Goal: Task Accomplishment & Management: Use online tool/utility

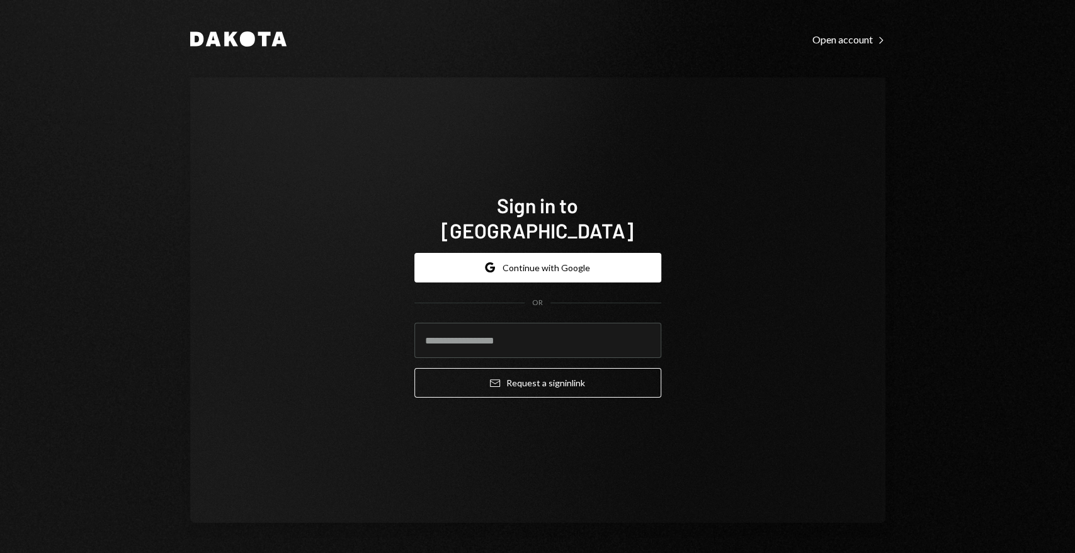
click at [834, 427] on div "Sign in to Dakota Google Continue with Google OR Email Request a sign in link" at bounding box center [537, 300] width 695 height 446
click at [576, 256] on button "Google Continue with Google" at bounding box center [537, 268] width 247 height 30
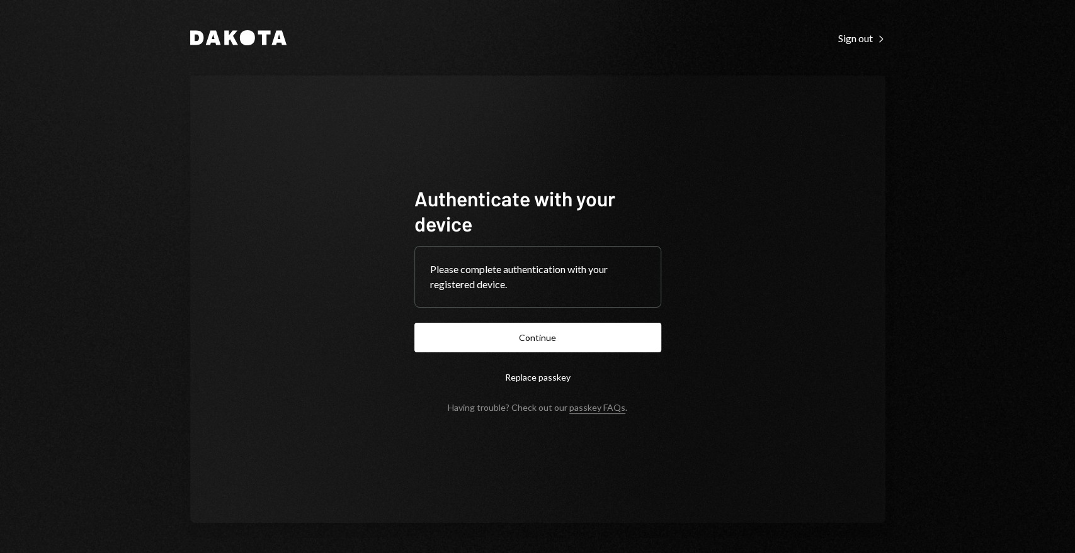
click at [548, 341] on button "Continue" at bounding box center [537, 338] width 247 height 30
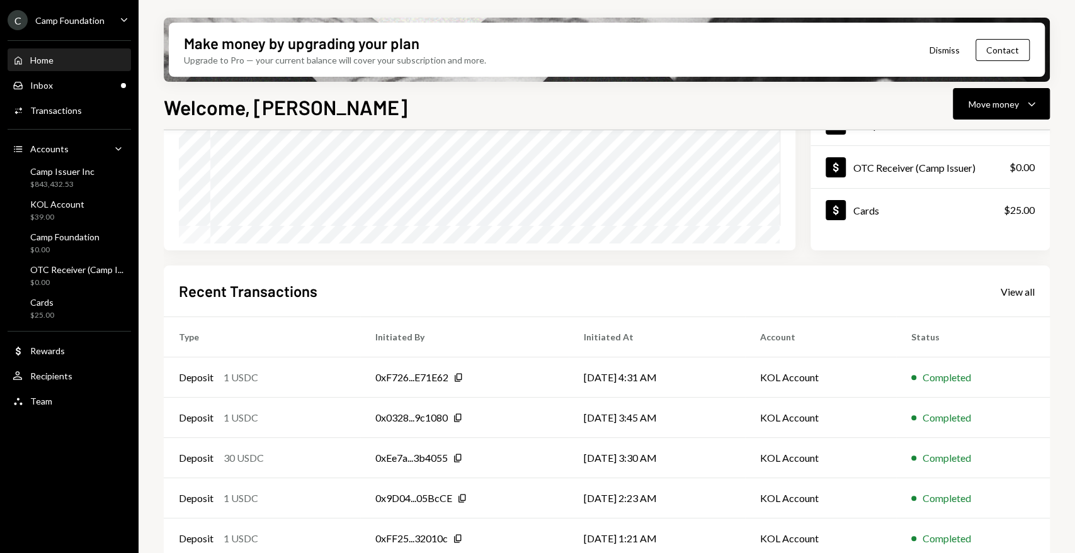
scroll to position [205, 0]
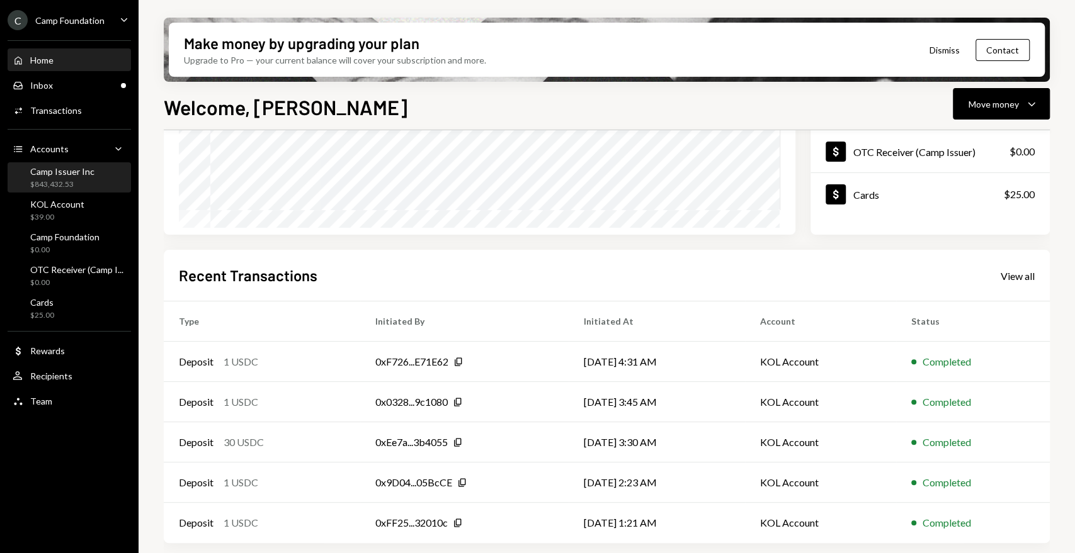
click at [61, 175] on div "Camp Issuer Inc" at bounding box center [62, 171] width 64 height 11
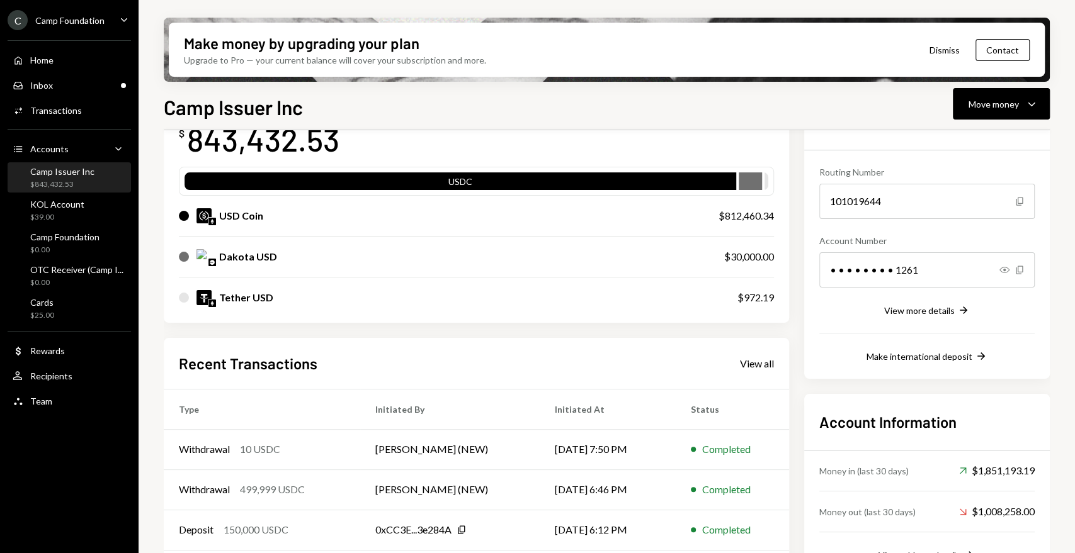
scroll to position [183, 0]
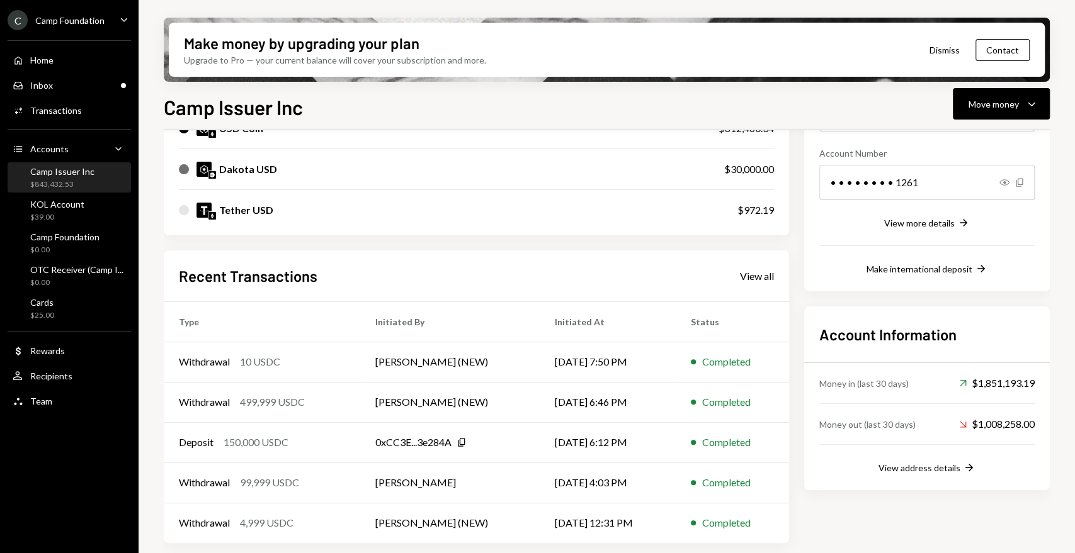
click at [69, 181] on div "$843,432.53" at bounding box center [62, 184] width 64 height 11
click at [74, 88] on div "Inbox Inbox" at bounding box center [69, 85] width 113 height 11
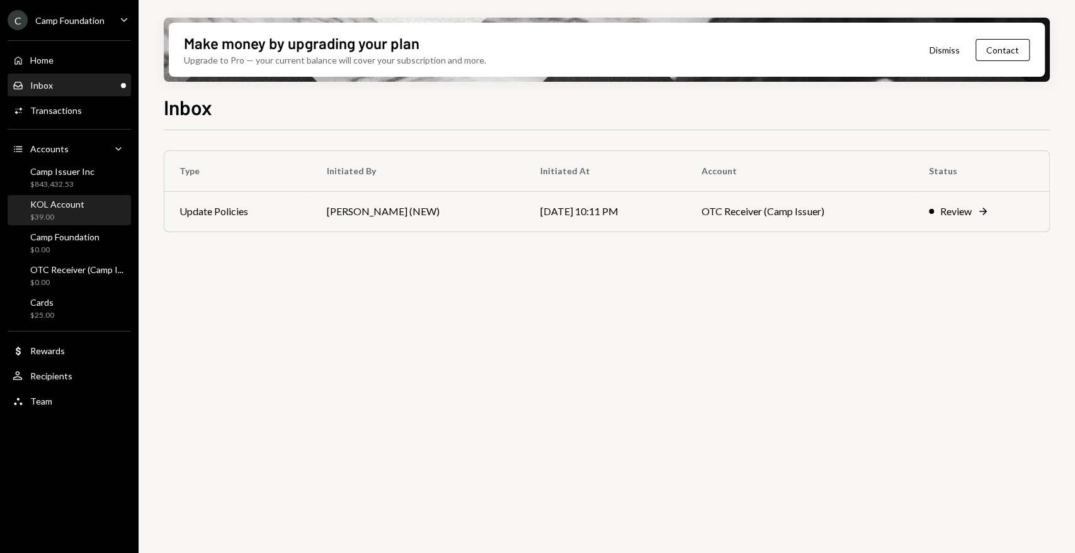
click at [77, 205] on div "KOL Account" at bounding box center [57, 204] width 54 height 11
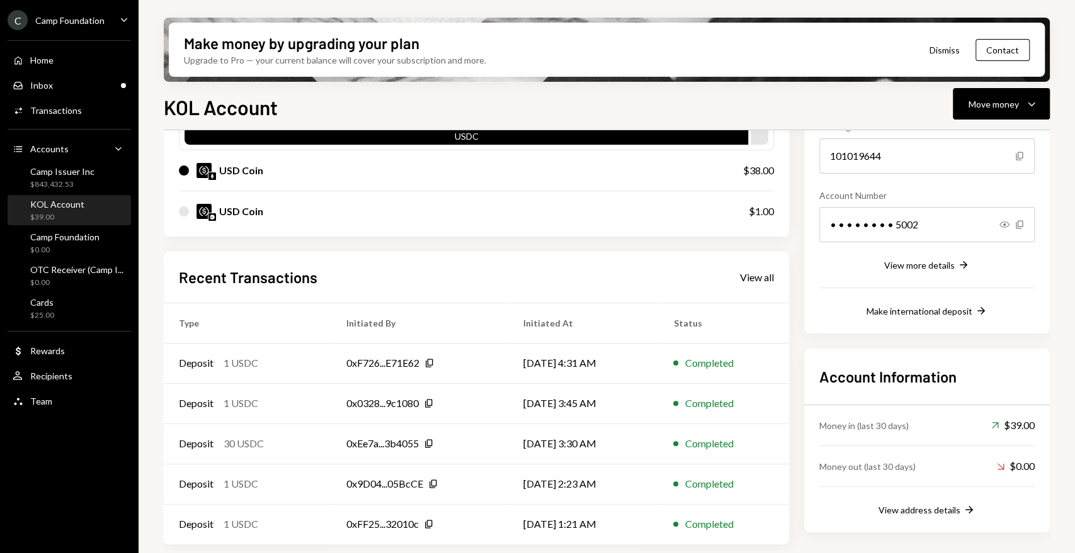
scroll to position [142, 0]
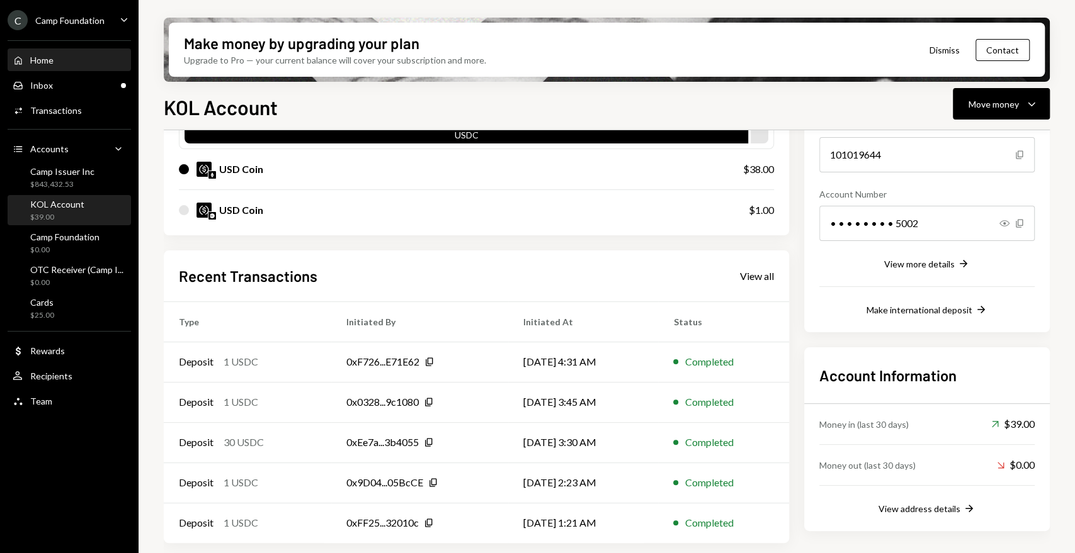
click at [58, 62] on div "Home Home" at bounding box center [69, 60] width 113 height 11
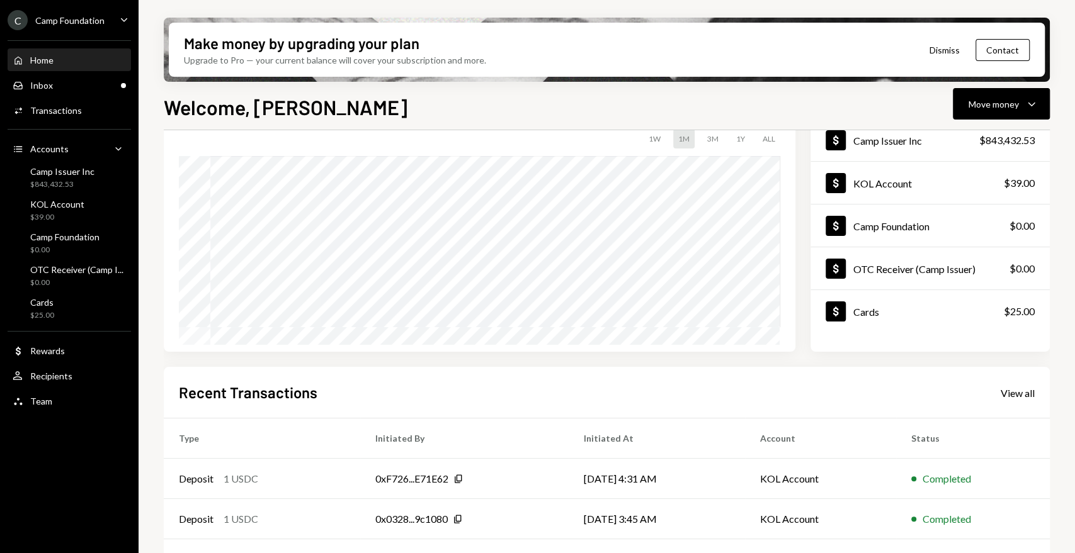
scroll to position [205, 0]
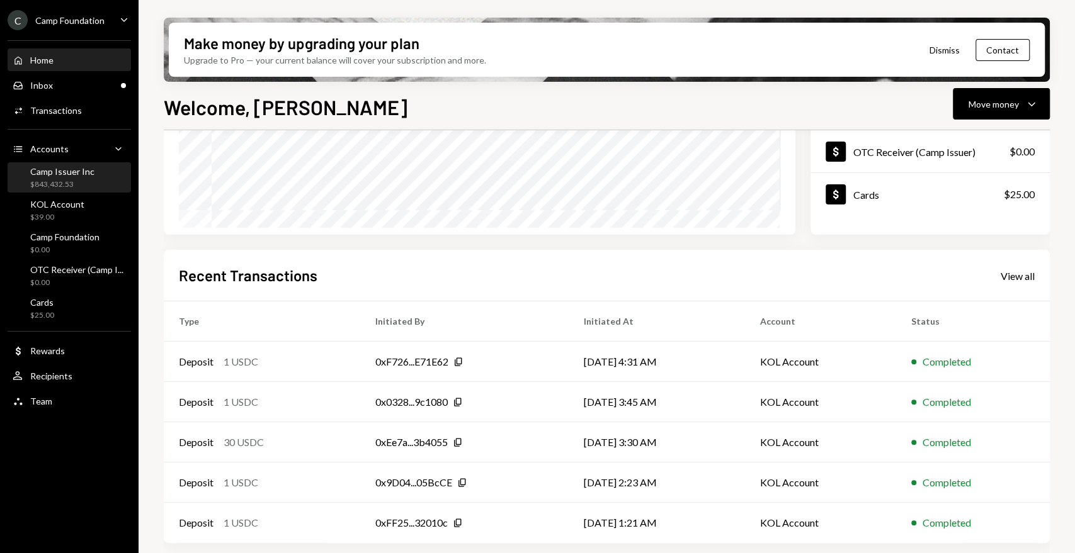
click at [55, 174] on div "Camp Issuer Inc" at bounding box center [62, 171] width 64 height 11
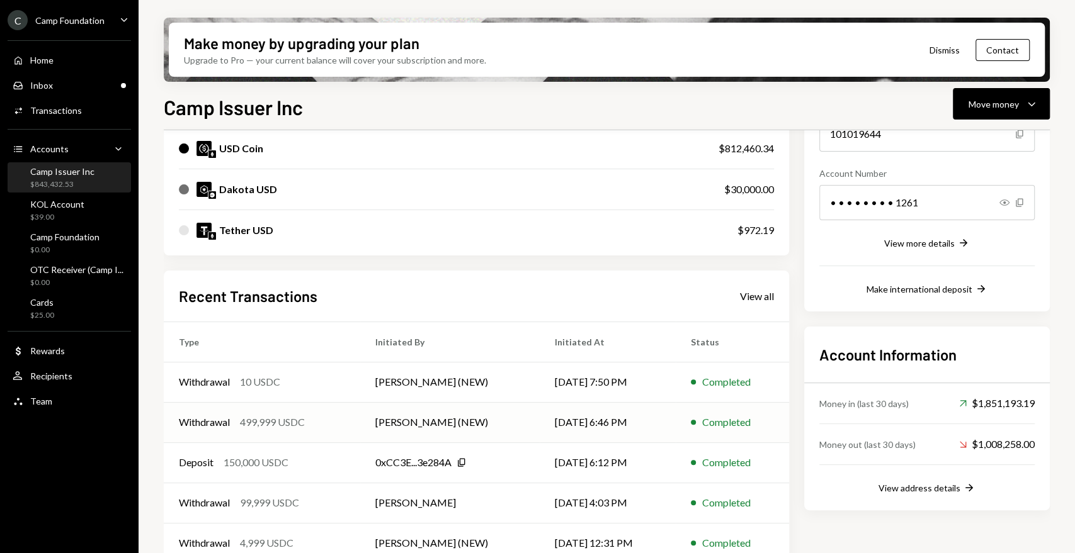
scroll to position [183, 0]
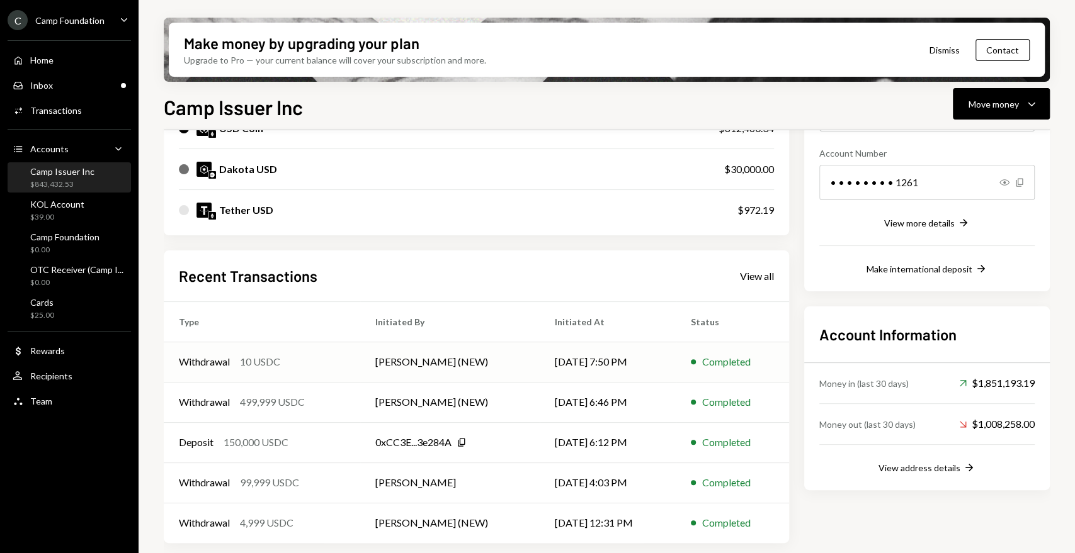
click at [203, 360] on div "Withdrawal" at bounding box center [204, 362] width 51 height 15
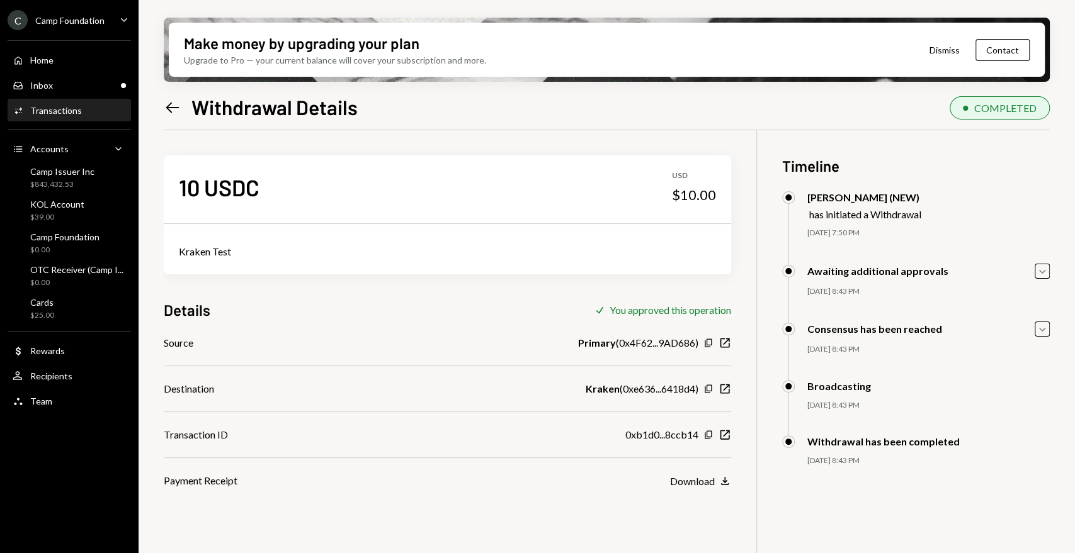
click at [174, 109] on icon "Left Arrow" at bounding box center [173, 108] width 18 height 18
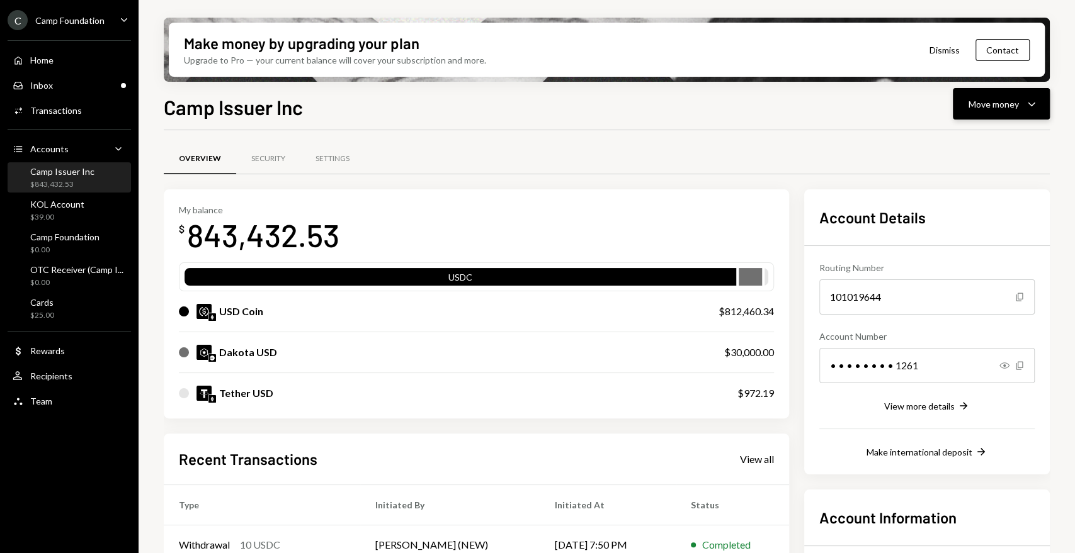
click at [1009, 110] on div "Move money Caret Down" at bounding box center [1000, 103] width 65 height 15
click at [984, 145] on div "Send" at bounding box center [991, 141] width 92 height 13
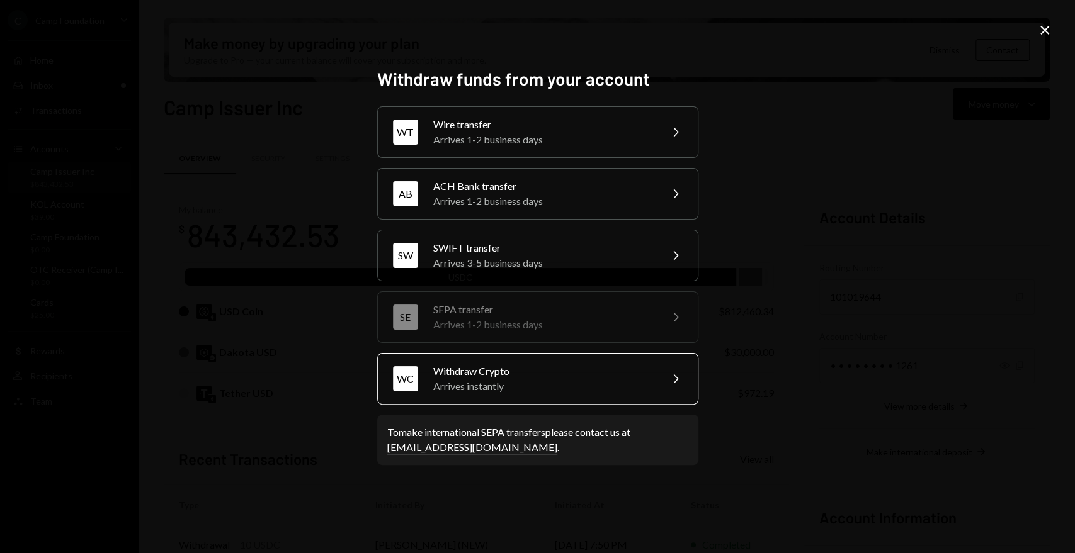
click at [539, 377] on div "Withdraw Crypto" at bounding box center [542, 371] width 219 height 15
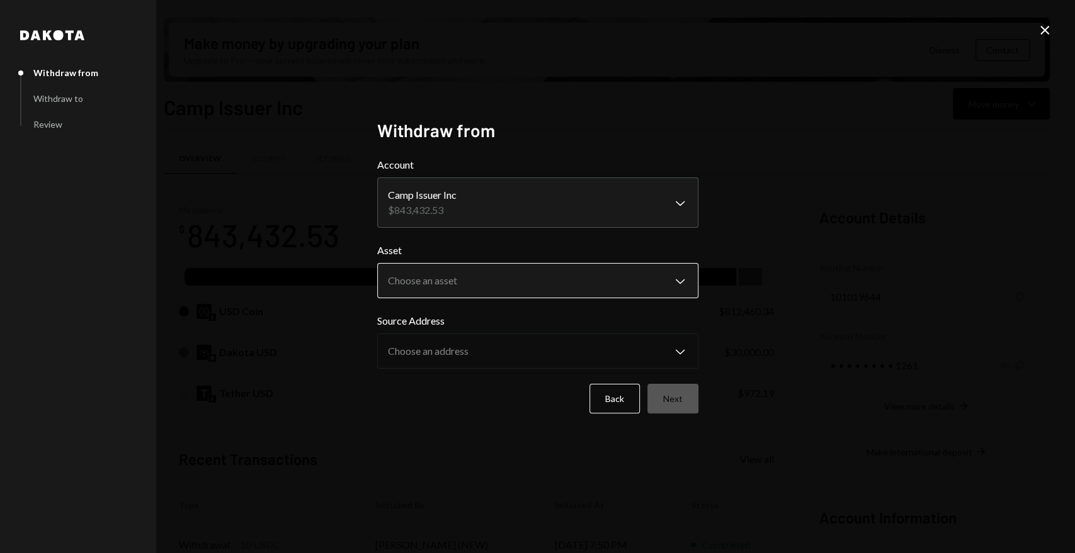
click at [477, 275] on body "C Camp Foundation Caret Down Home Home Inbox Inbox Activities Transactions Acco…" at bounding box center [537, 276] width 1075 height 553
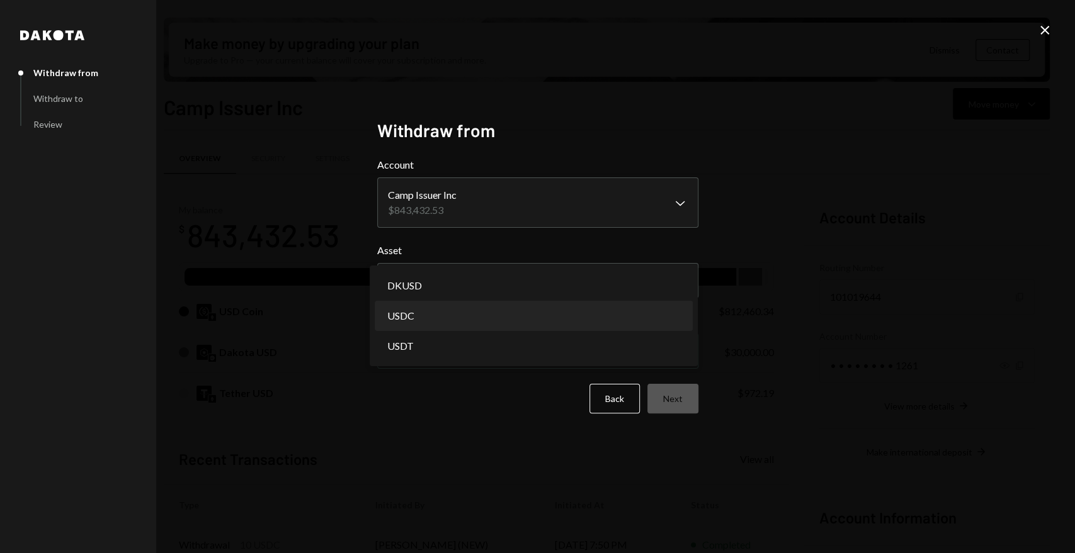
select select "****"
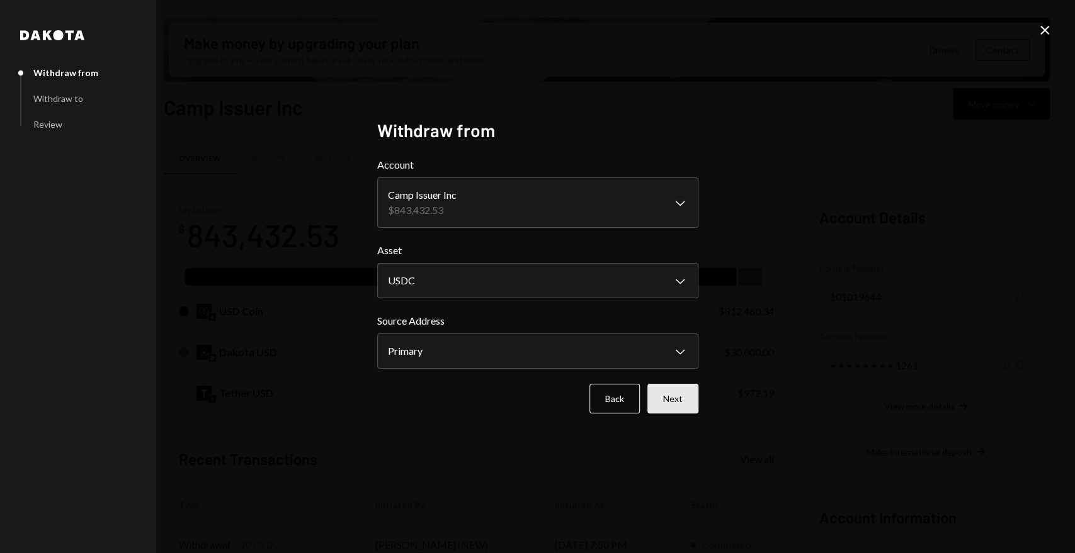
click at [672, 402] on button "Next" at bounding box center [672, 399] width 51 height 30
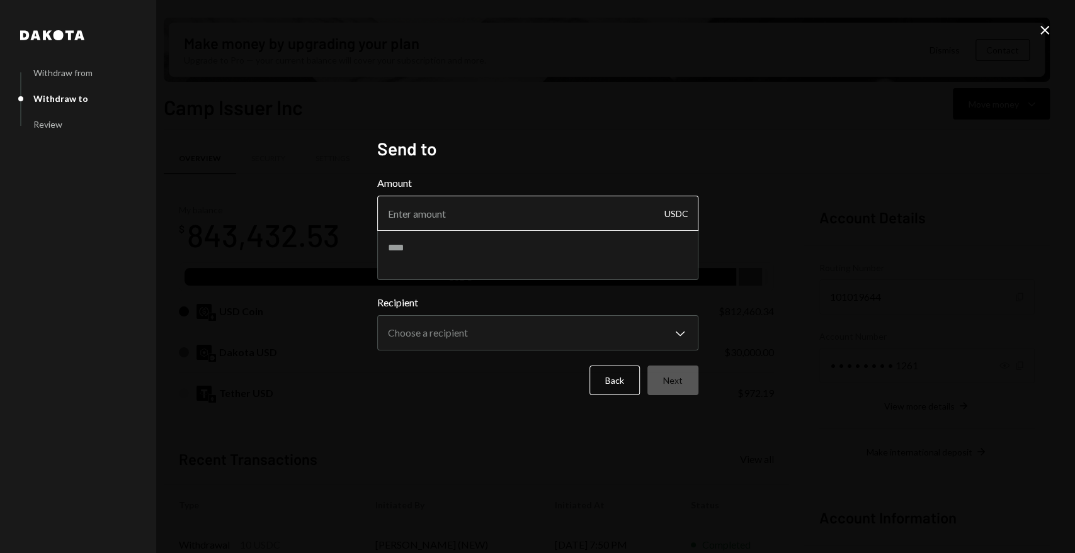
click at [504, 220] on input "Amount" at bounding box center [537, 213] width 321 height 35
type input "24999"
click at [494, 258] on textarea at bounding box center [537, 255] width 321 height 50
type textarea "**********"
click at [468, 341] on body "C Camp Foundation Caret Down Home Home Inbox Inbox Activities Transactions Acco…" at bounding box center [537, 276] width 1075 height 553
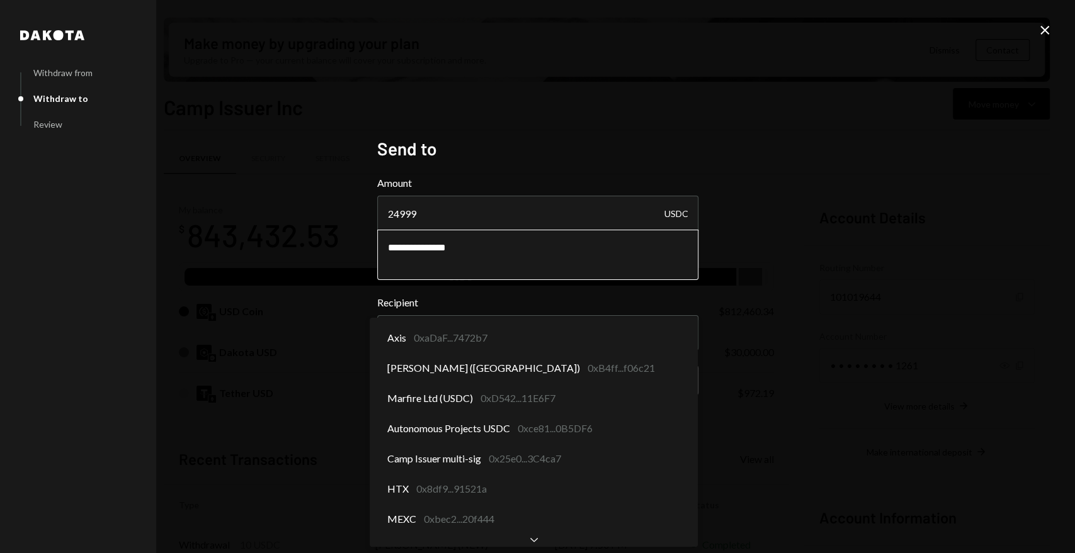
select select "**********"
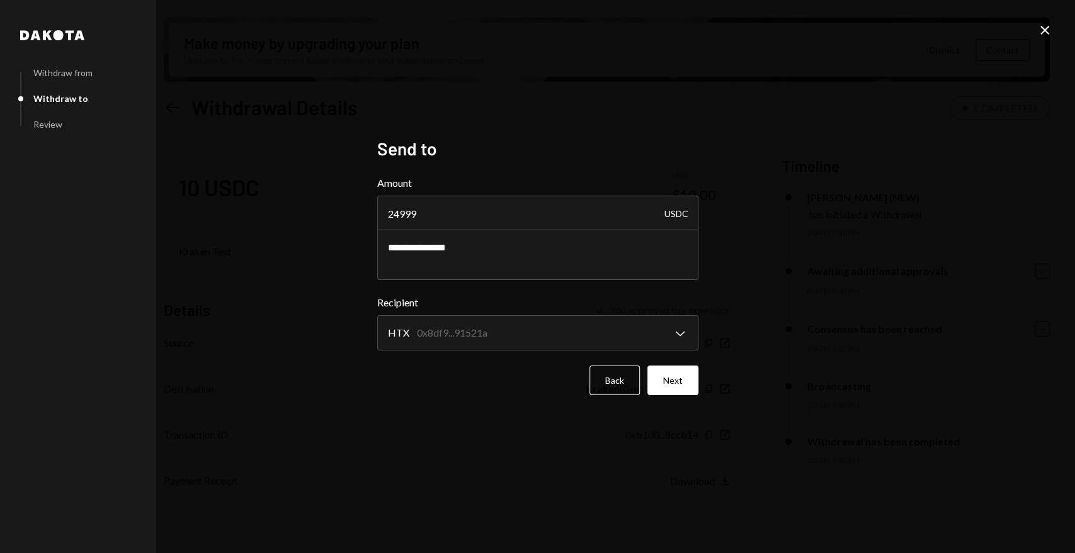
click at [1038, 30] on icon "Close" at bounding box center [1044, 30] width 15 height 15
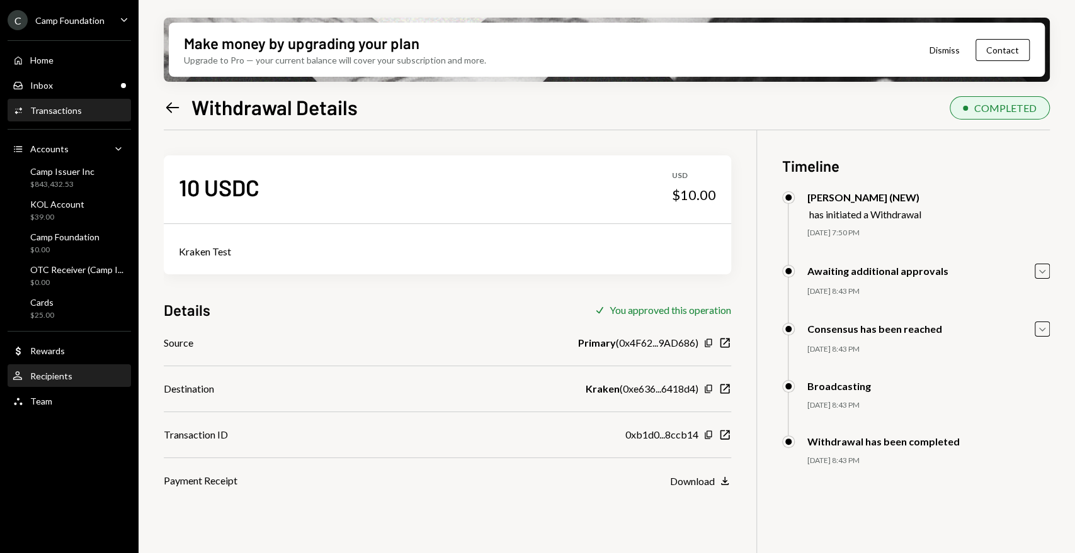
click at [60, 372] on div "Recipients" at bounding box center [51, 376] width 42 height 11
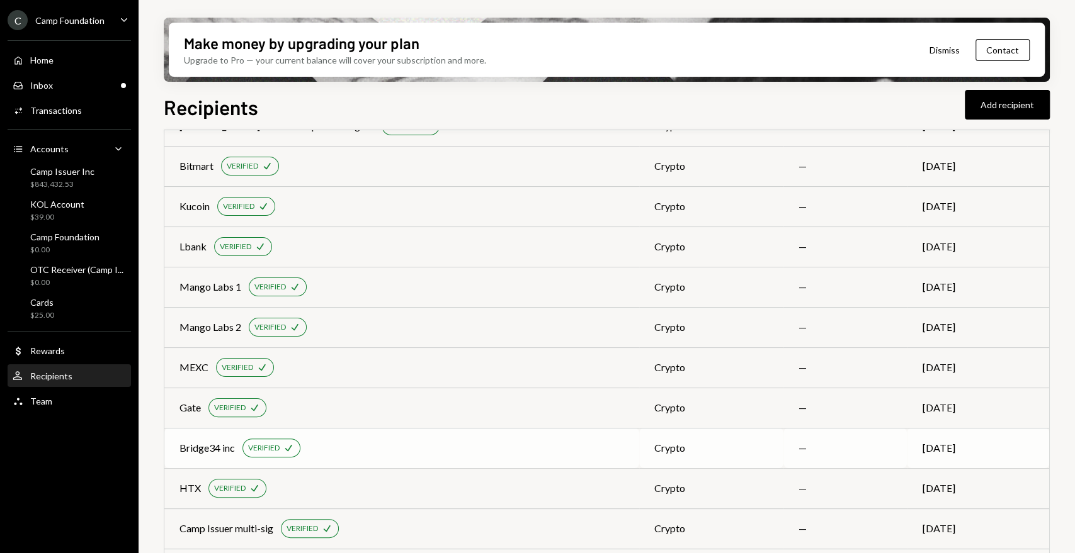
scroll to position [210, 0]
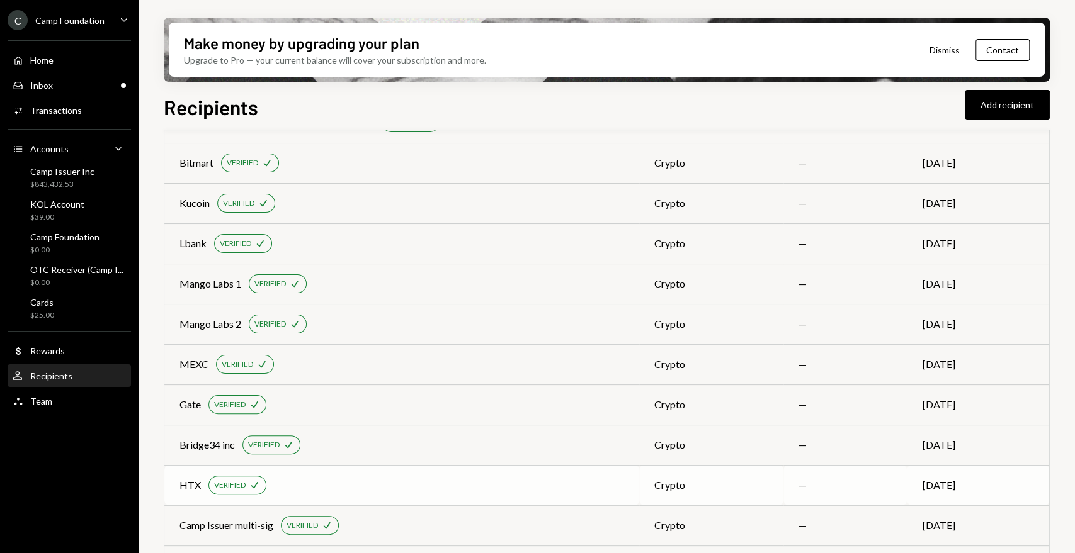
click at [193, 485] on div "HTX" at bounding box center [189, 485] width 21 height 15
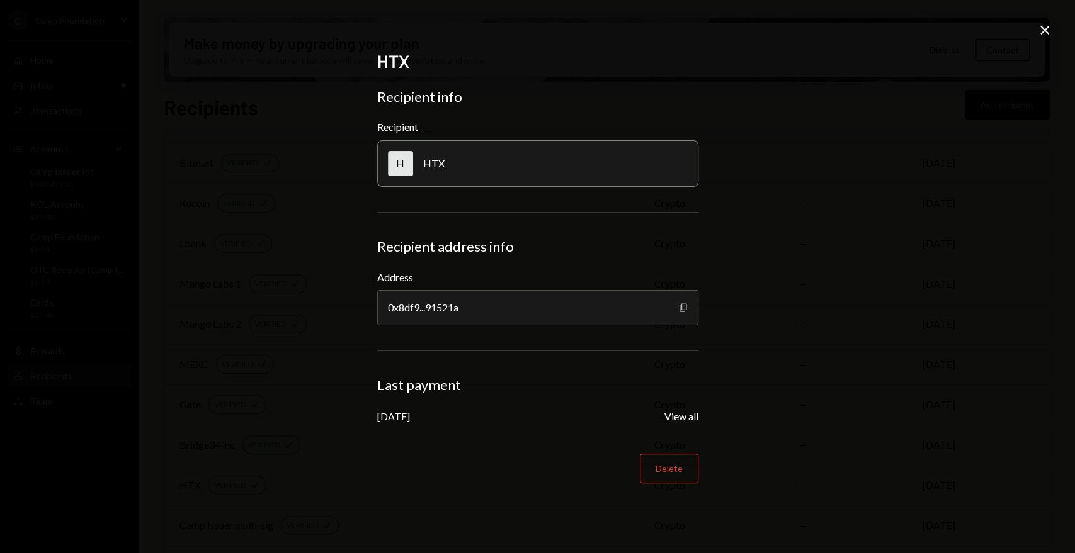
click at [683, 310] on icon "button" at bounding box center [682, 307] width 7 height 8
click at [1040, 29] on icon "Close" at bounding box center [1044, 30] width 15 height 15
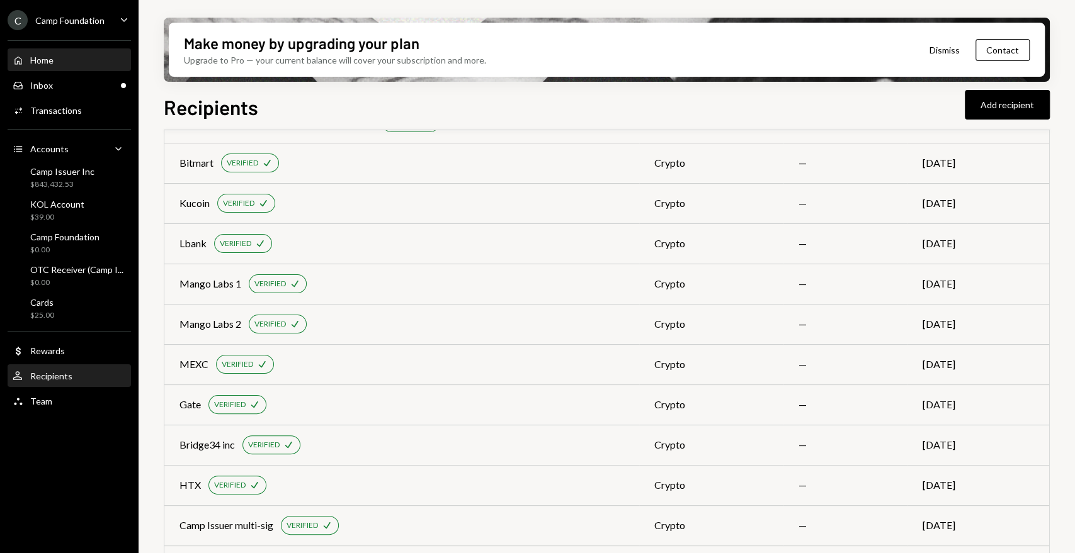
click at [48, 60] on div "Home" at bounding box center [41, 60] width 23 height 11
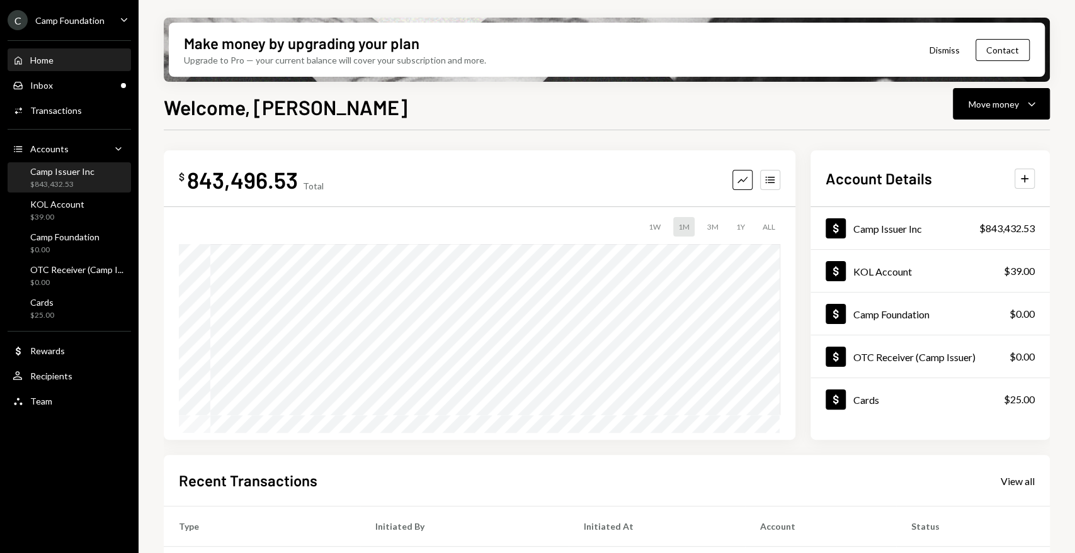
click at [66, 175] on div "Camp Issuer Inc" at bounding box center [62, 171] width 64 height 11
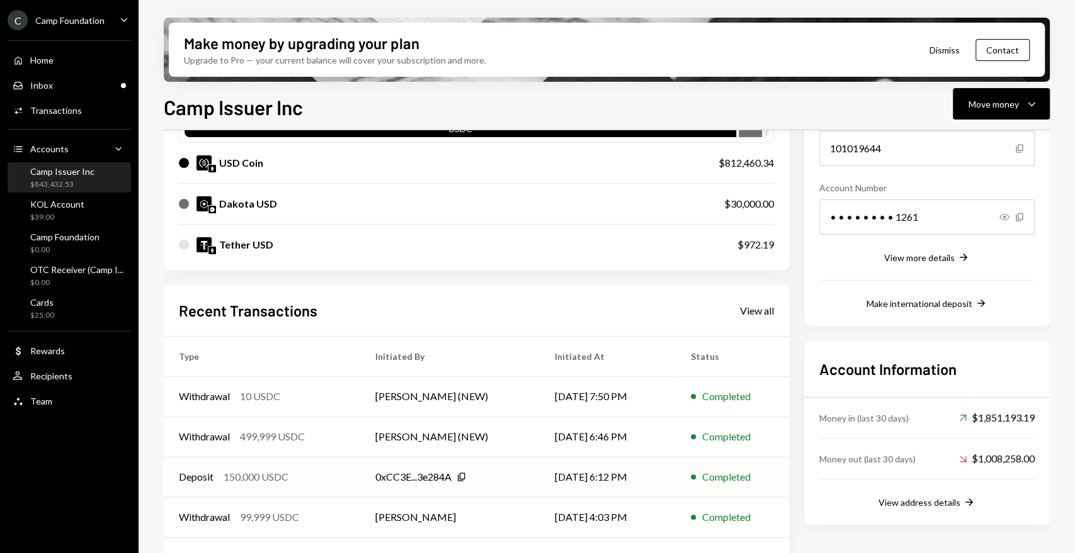
scroll to position [183, 0]
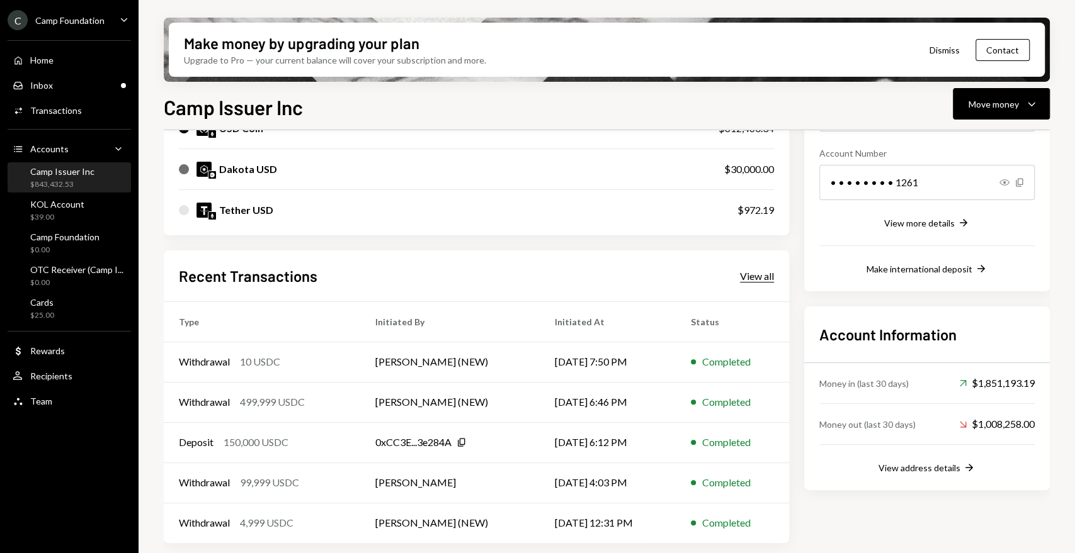
click at [753, 278] on div "View all" at bounding box center [757, 276] width 34 height 13
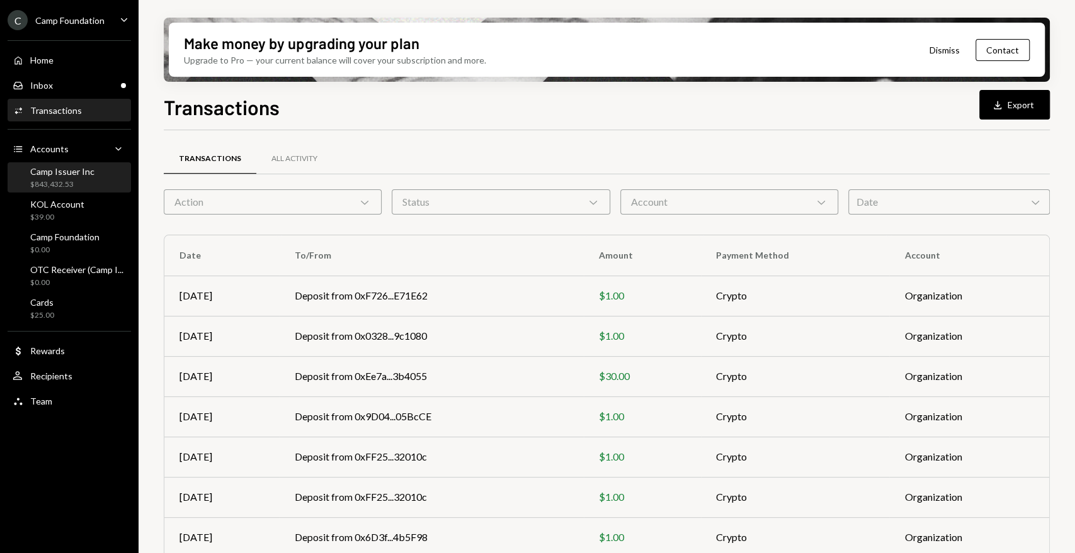
click at [50, 170] on div "Camp Issuer Inc" at bounding box center [62, 171] width 64 height 11
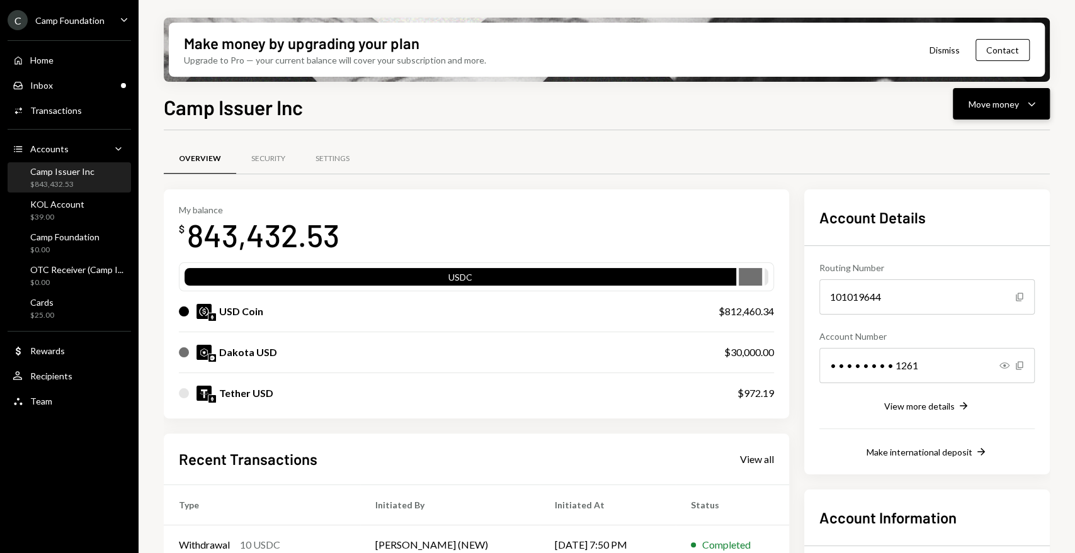
click at [1013, 100] on div "Move money" at bounding box center [993, 104] width 50 height 13
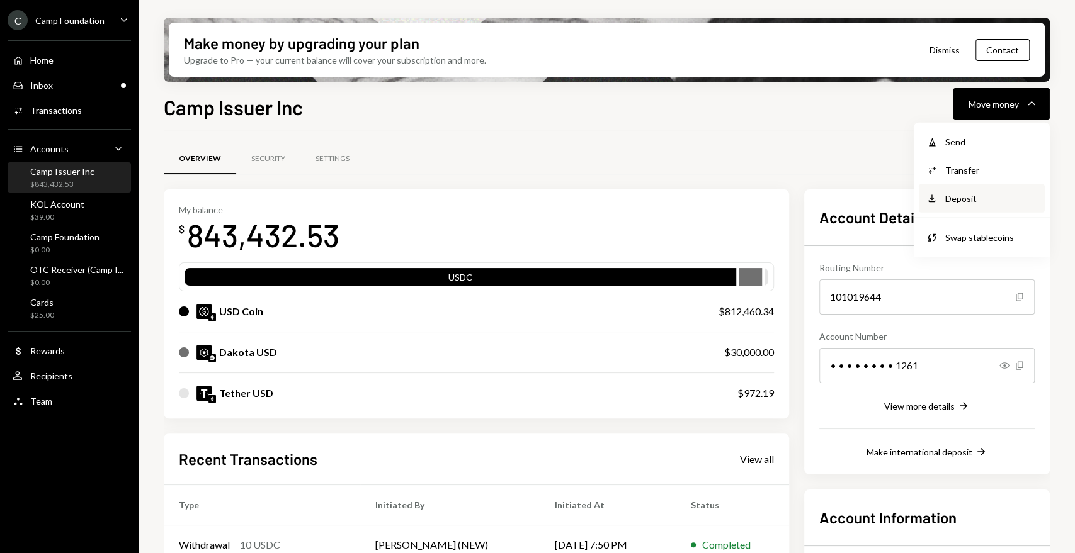
click at [985, 187] on div "Deposit Deposit" at bounding box center [982, 198] width 126 height 28
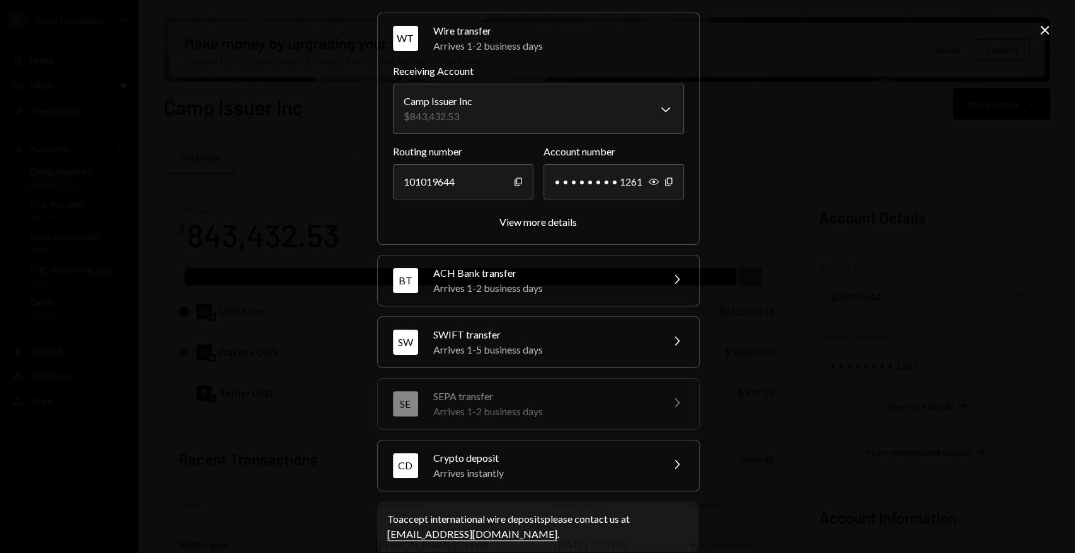
scroll to position [59, 0]
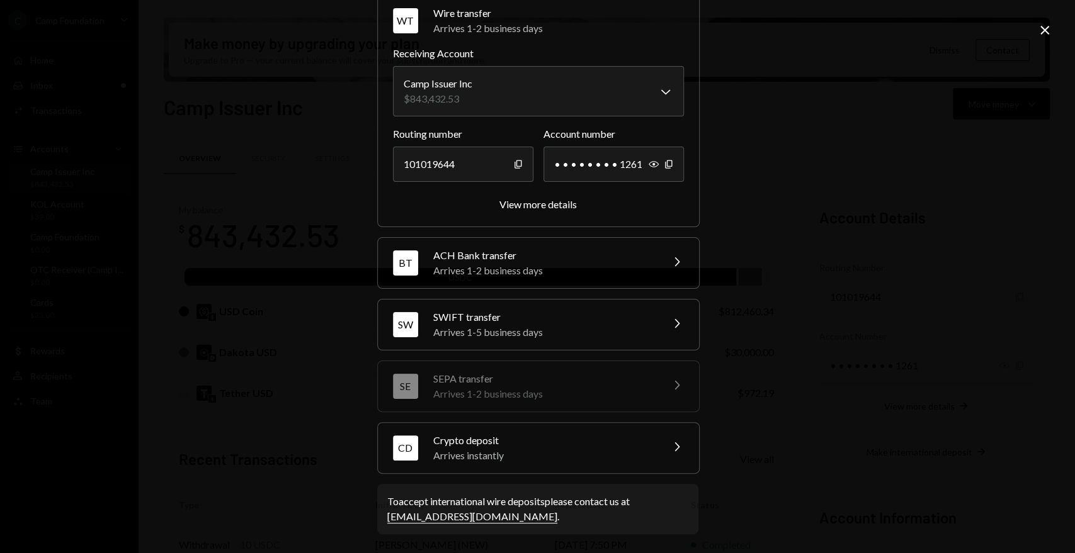
click at [644, 457] on div "Arrives instantly" at bounding box center [543, 455] width 220 height 15
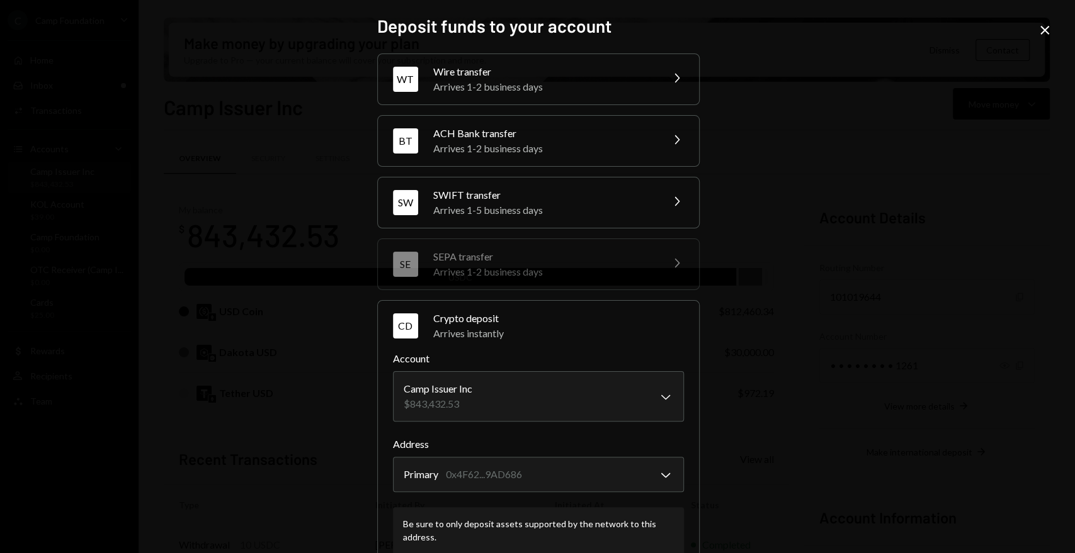
scroll to position [59, 0]
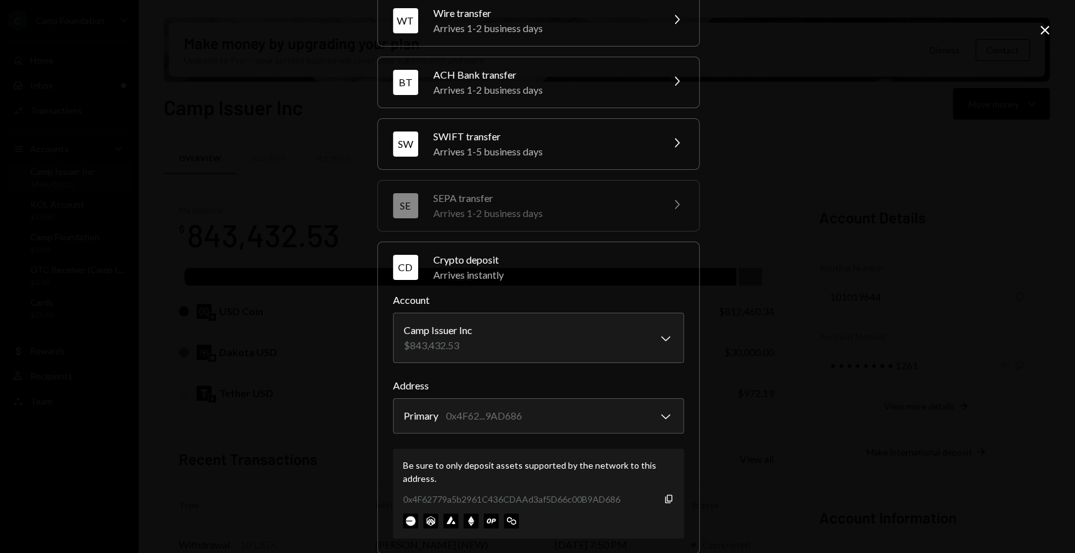
click at [1048, 29] on icon "Close" at bounding box center [1044, 30] width 15 height 15
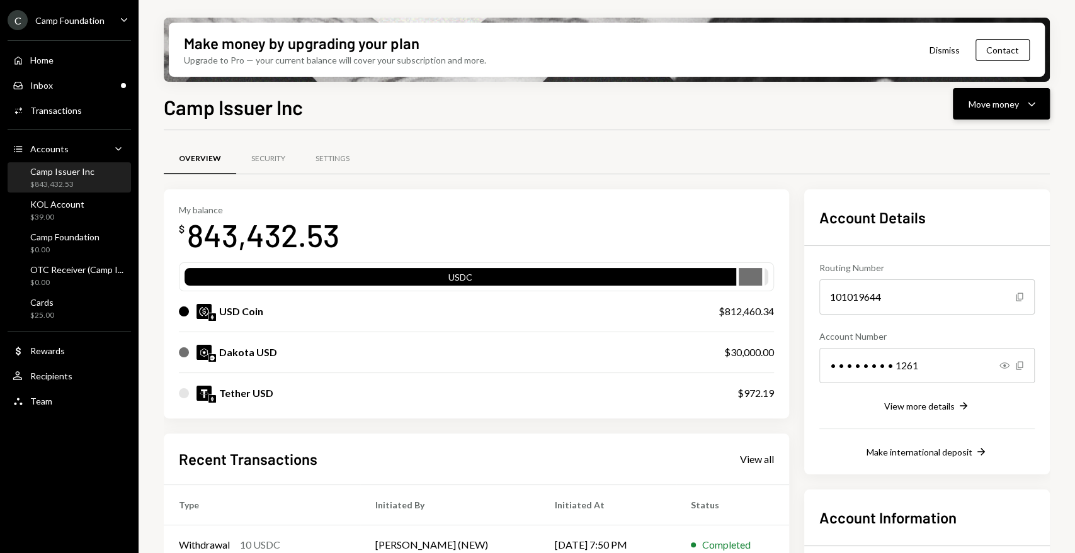
click at [1022, 101] on div "Move money Caret Down" at bounding box center [1000, 103] width 65 height 15
click at [955, 140] on div "Send" at bounding box center [991, 141] width 92 height 13
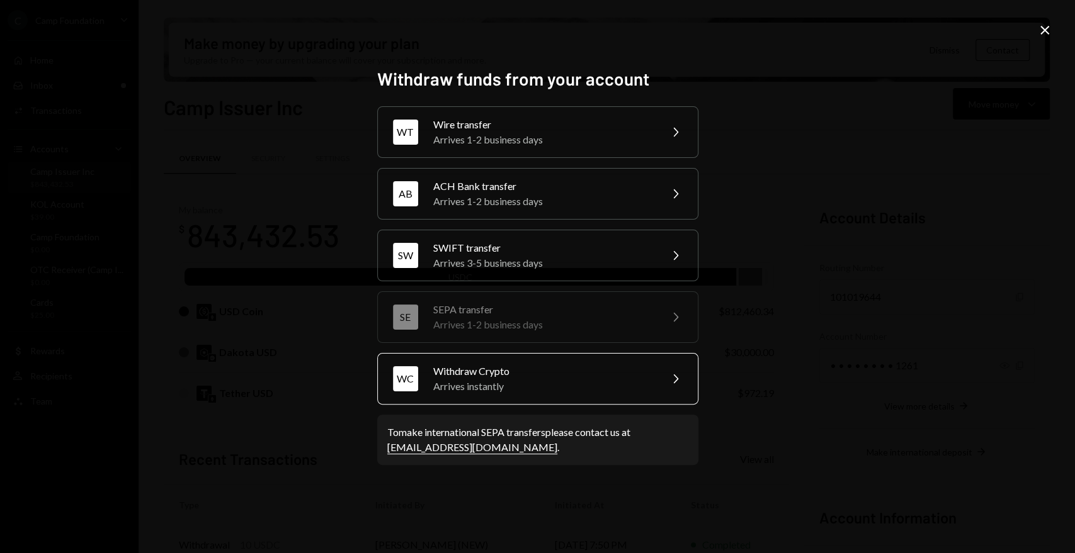
click at [569, 384] on div "Arrives instantly" at bounding box center [542, 386] width 219 height 15
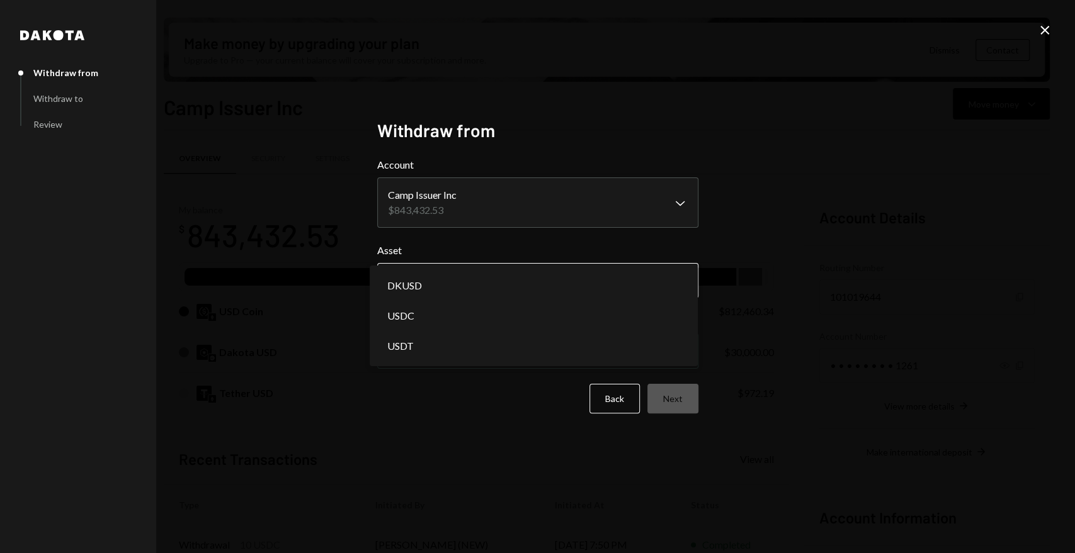
click at [464, 284] on body "C Camp Foundation Caret Down Home Home Inbox Inbox Activities Transactions Acco…" at bounding box center [537, 276] width 1075 height 553
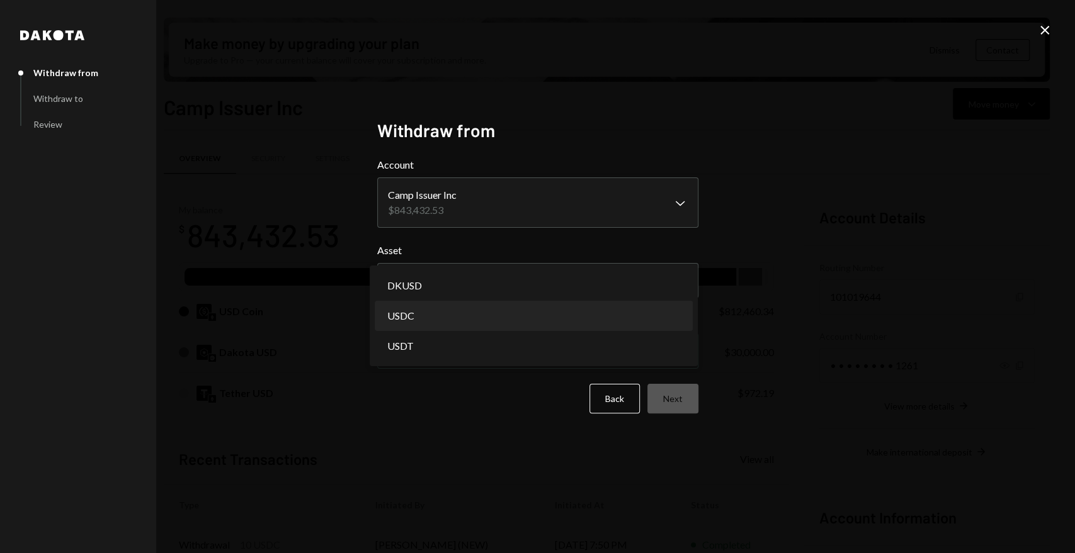
select select "****"
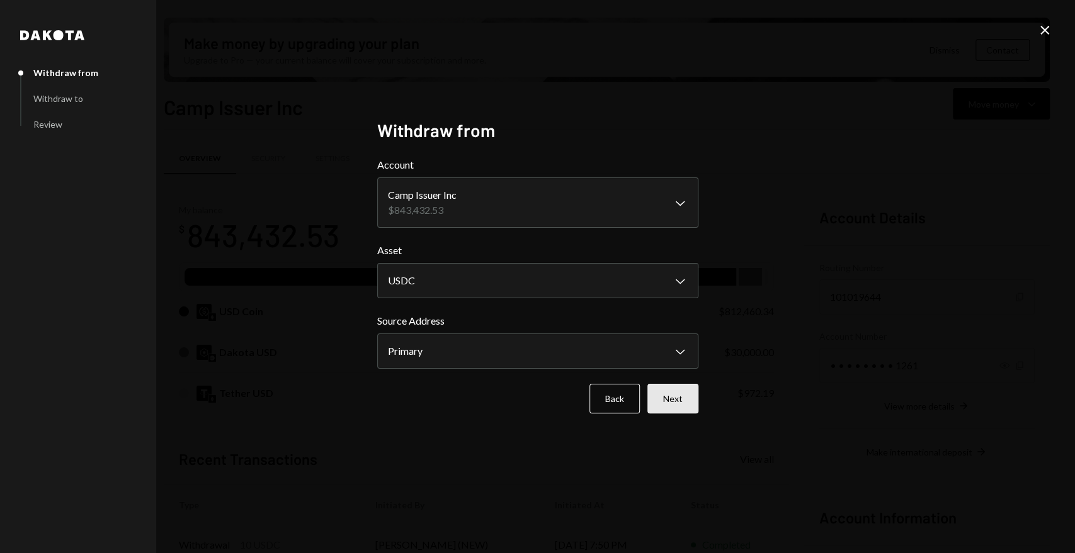
click at [691, 404] on button "Next" at bounding box center [672, 399] width 51 height 30
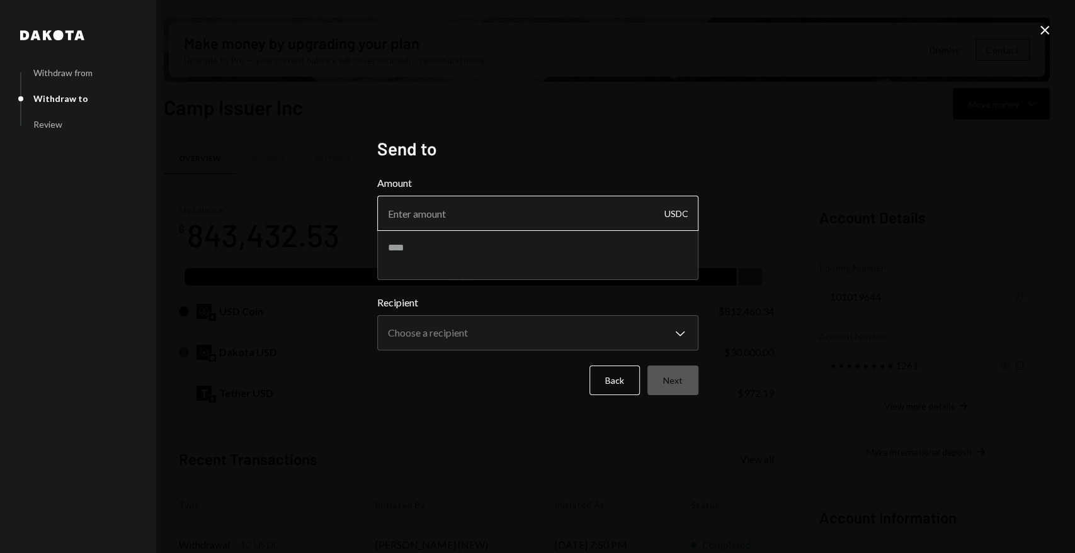
click at [491, 206] on input "Amount" at bounding box center [537, 213] width 321 height 35
type input "24999"
click at [404, 247] on textarea at bounding box center [537, 255] width 321 height 50
type textarea "**********"
click at [490, 325] on body "C Camp Foundation Caret Down Home Home Inbox Inbox Activities Transactions Acco…" at bounding box center [537, 276] width 1075 height 553
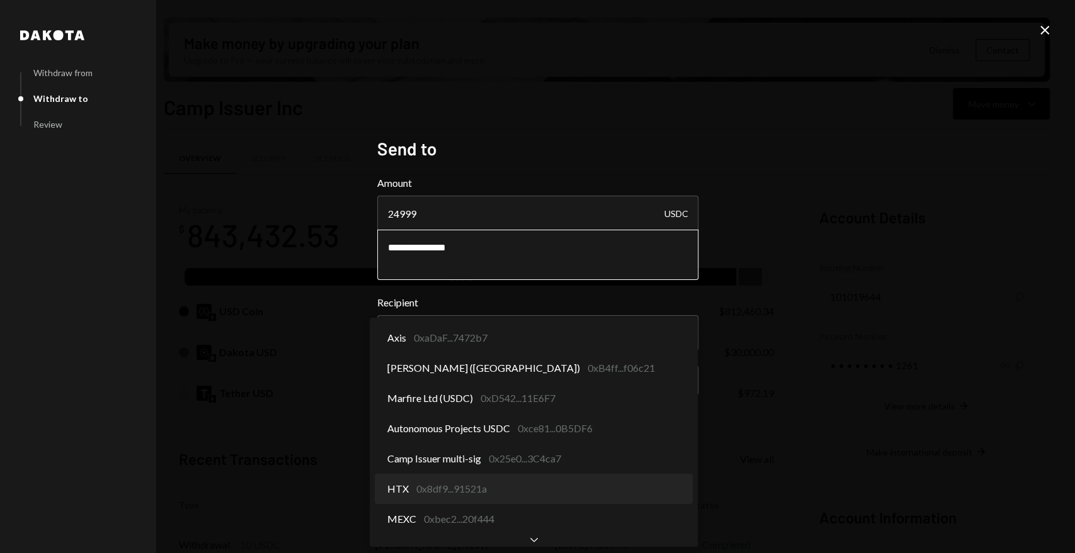
select select "**********"
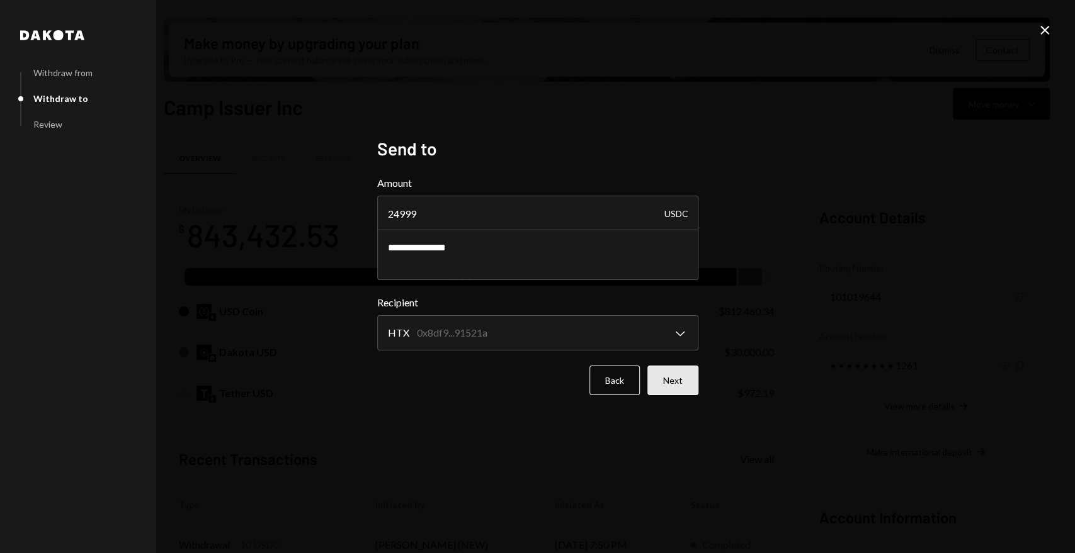
click at [689, 380] on button "Next" at bounding box center [672, 381] width 51 height 30
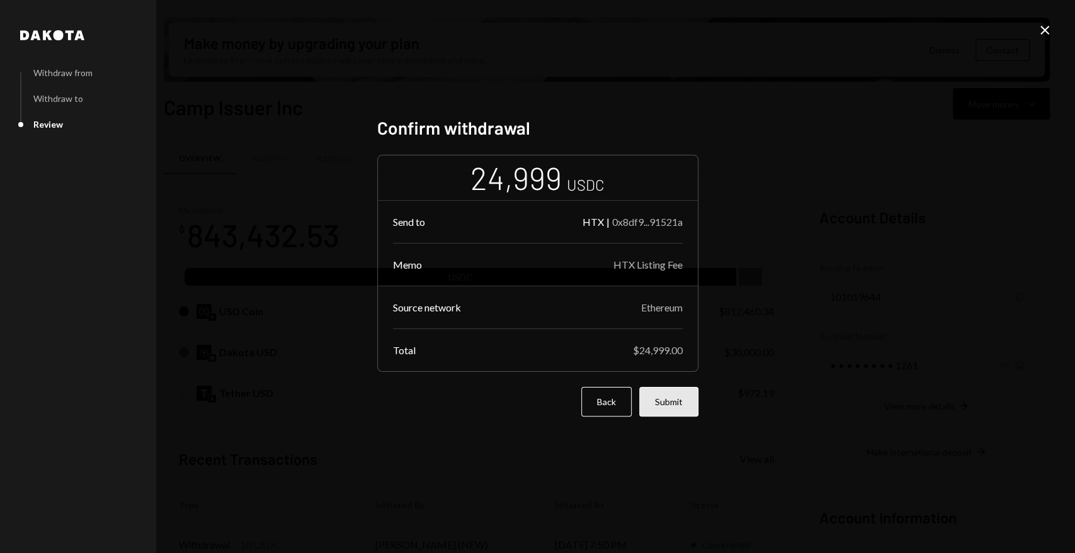
click at [672, 404] on button "Submit" at bounding box center [668, 402] width 59 height 30
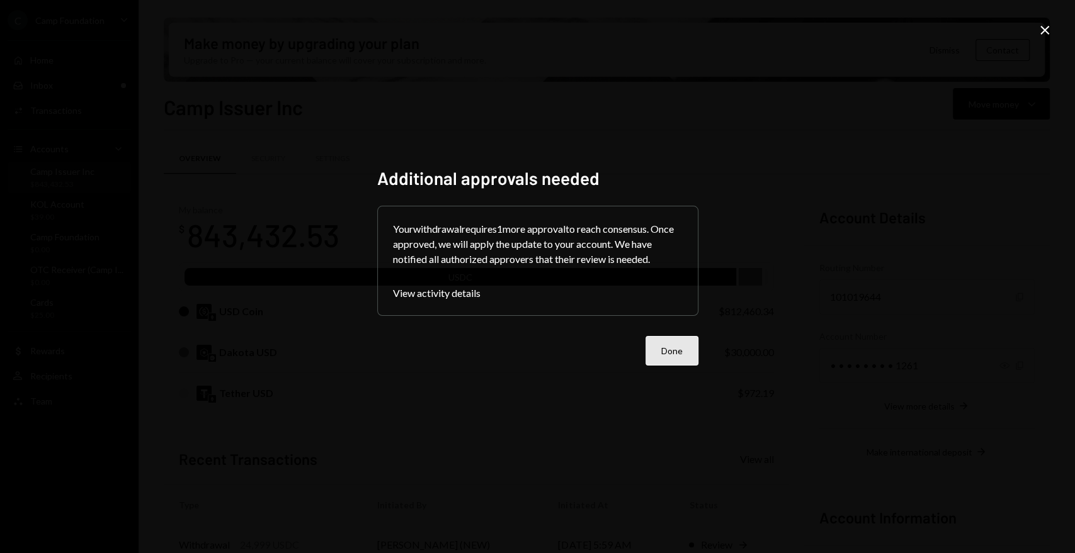
click at [663, 352] on button "Done" at bounding box center [671, 351] width 53 height 30
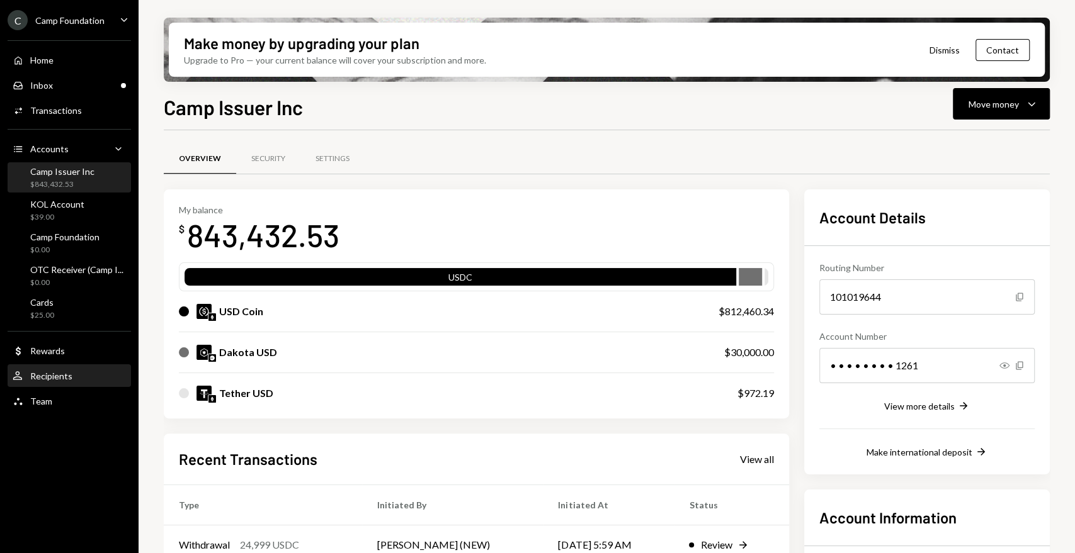
click at [75, 375] on div "User Recipients" at bounding box center [69, 376] width 113 height 11
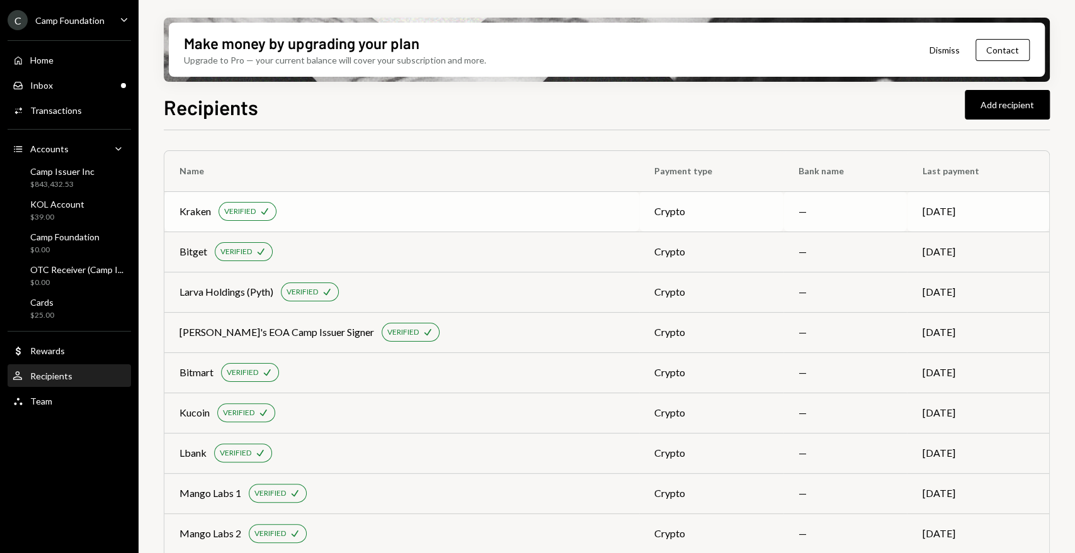
click at [292, 223] on td "Kraken VERIFIED Check" at bounding box center [401, 211] width 475 height 40
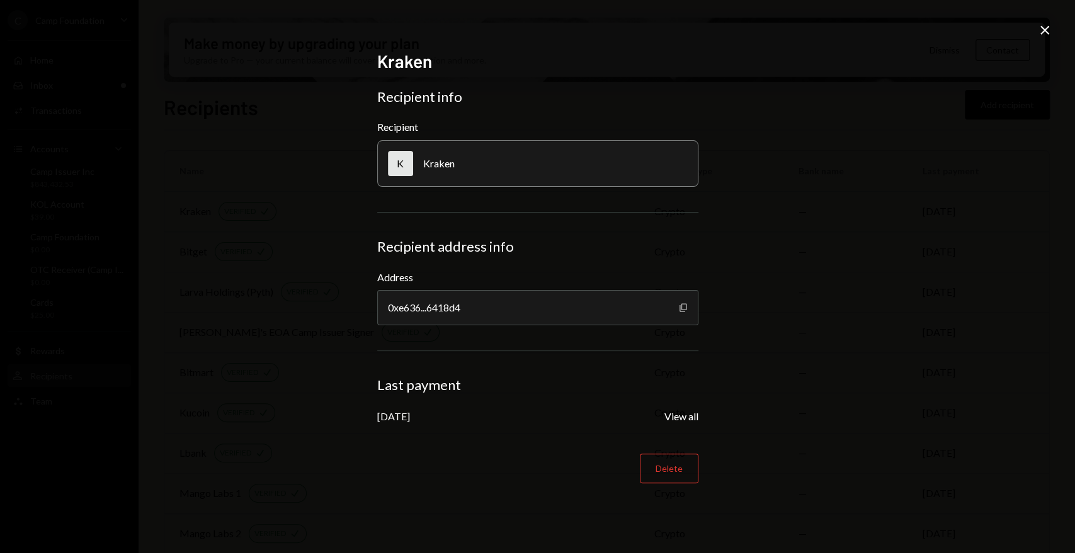
click at [681, 310] on icon "Copy" at bounding box center [683, 308] width 10 height 10
click at [1044, 32] on icon "Close" at bounding box center [1044, 30] width 15 height 15
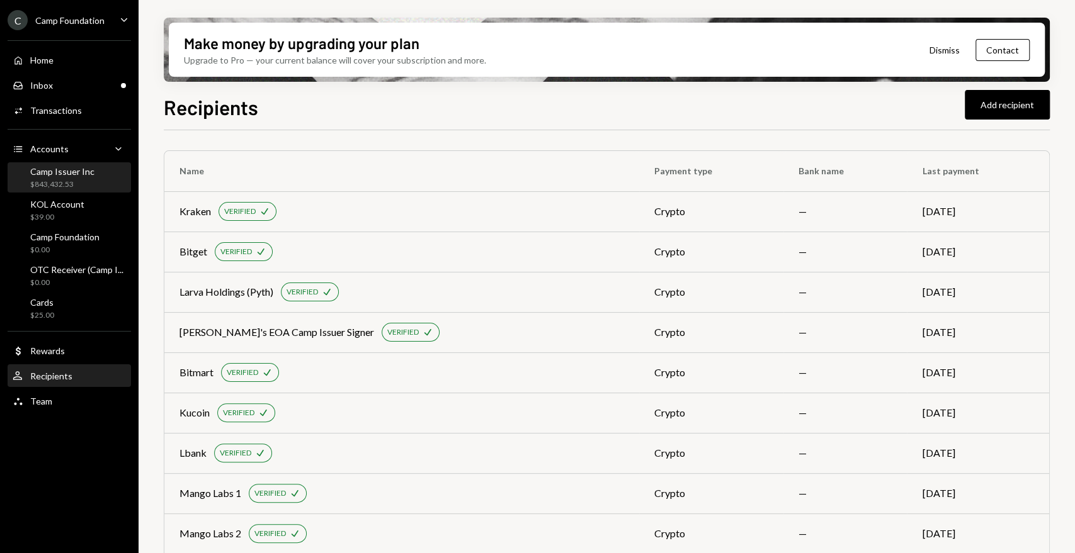
click at [76, 185] on div "$843,432.53" at bounding box center [62, 184] width 64 height 11
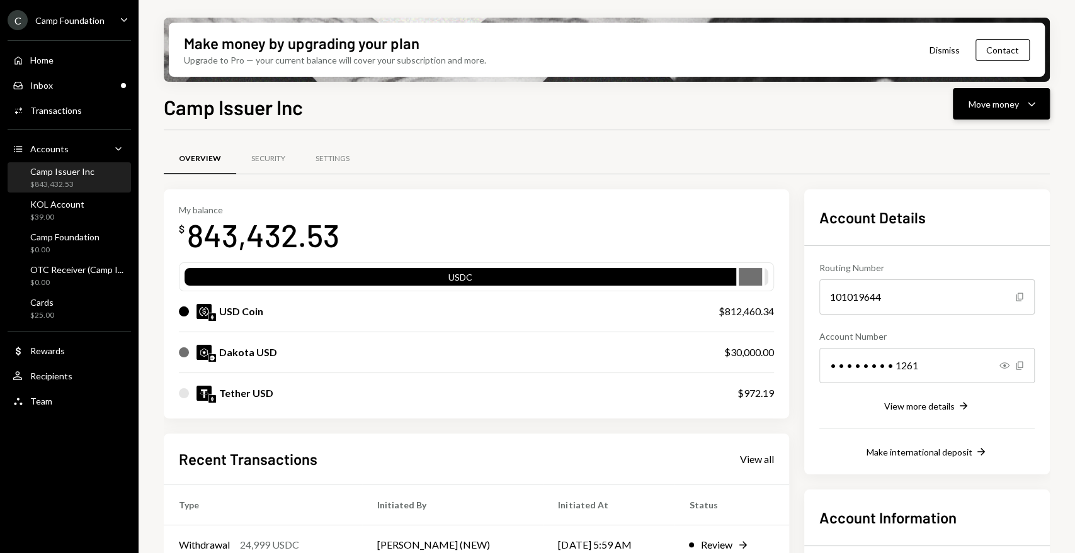
click at [1028, 108] on icon "Caret Down" at bounding box center [1031, 103] width 15 height 15
click at [973, 140] on div "Send" at bounding box center [991, 141] width 92 height 13
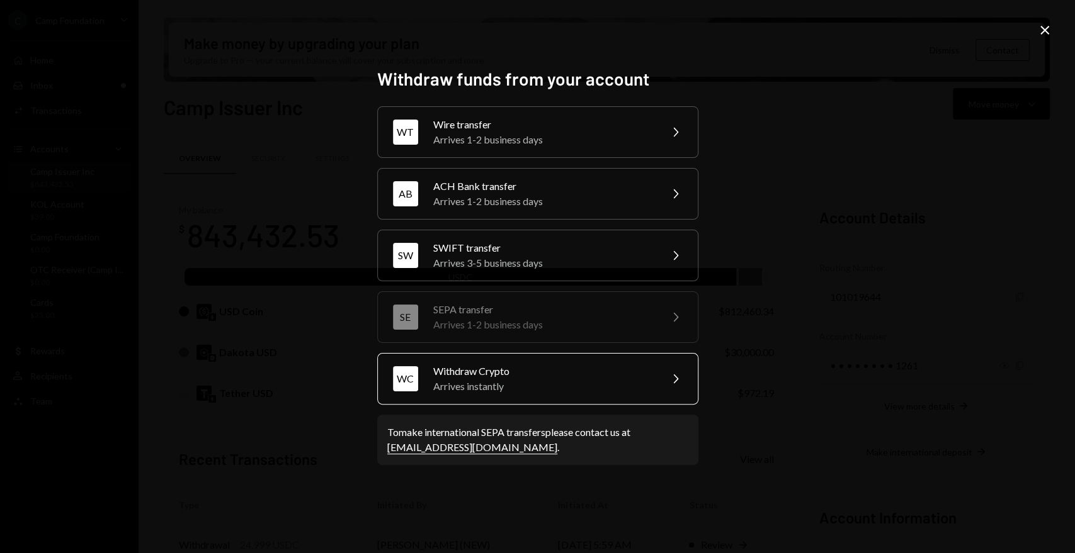
click at [553, 389] on div "Arrives instantly" at bounding box center [542, 386] width 219 height 15
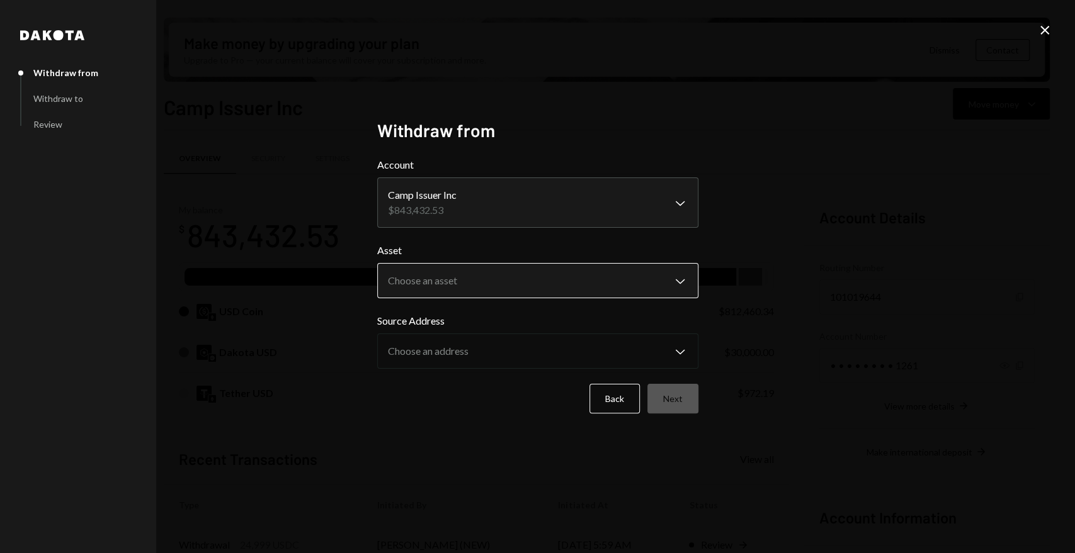
click at [437, 278] on body "C Camp Foundation Caret Down Home Home Inbox Inbox Activities Transactions Acco…" at bounding box center [537, 276] width 1075 height 553
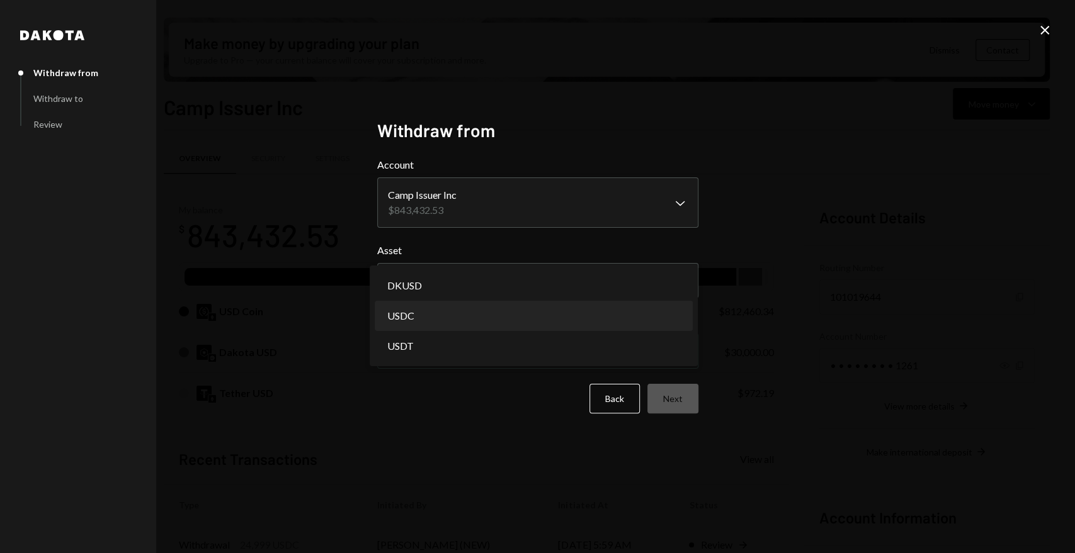
select select "****"
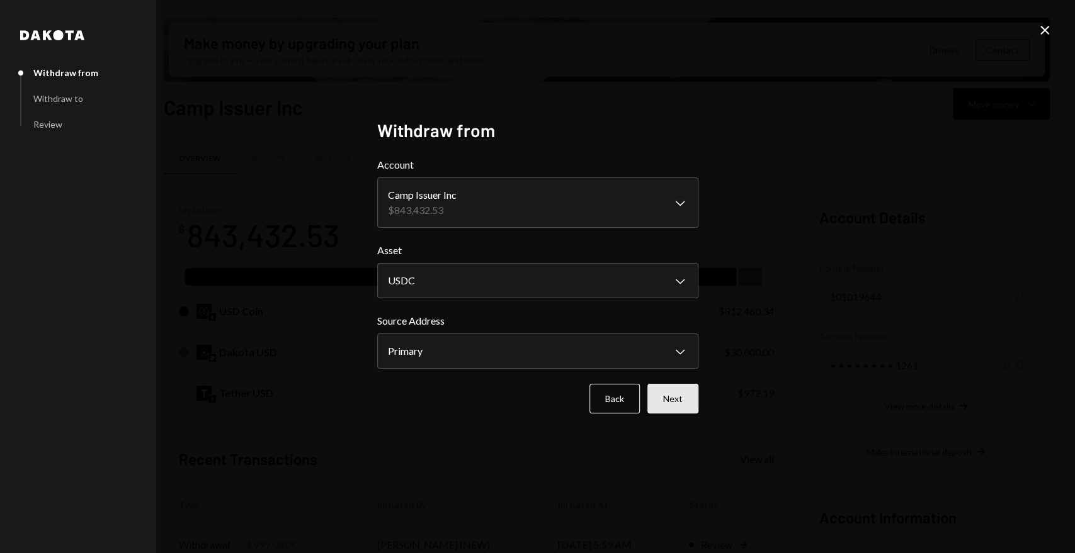
click at [668, 401] on button "Next" at bounding box center [672, 399] width 51 height 30
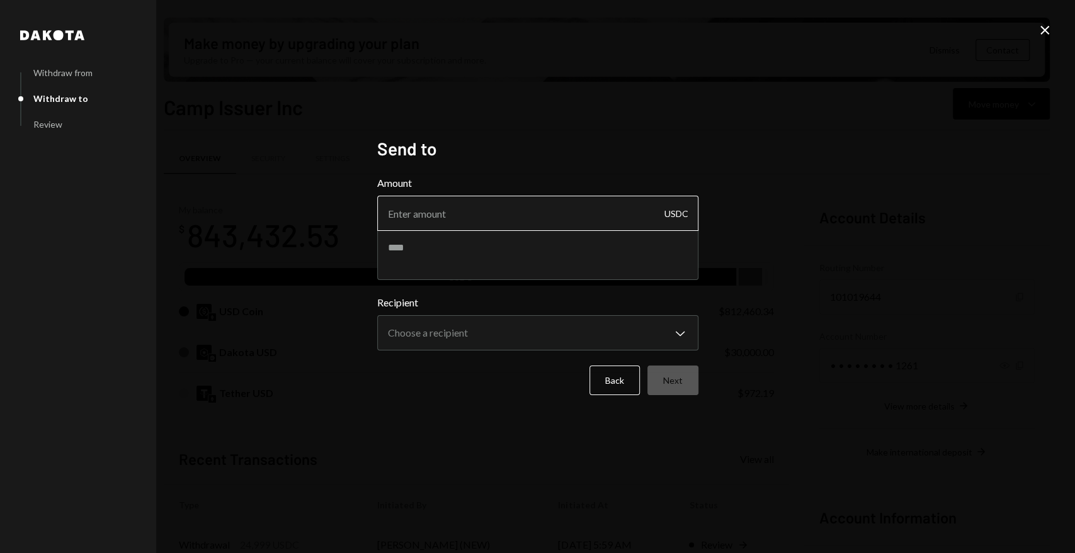
click at [477, 216] on input "Amount" at bounding box center [537, 213] width 321 height 35
click at [599, 225] on input "Amount" at bounding box center [537, 213] width 321 height 35
type input "149990"
click at [529, 252] on textarea at bounding box center [537, 255] width 321 height 50
type textarea "**********"
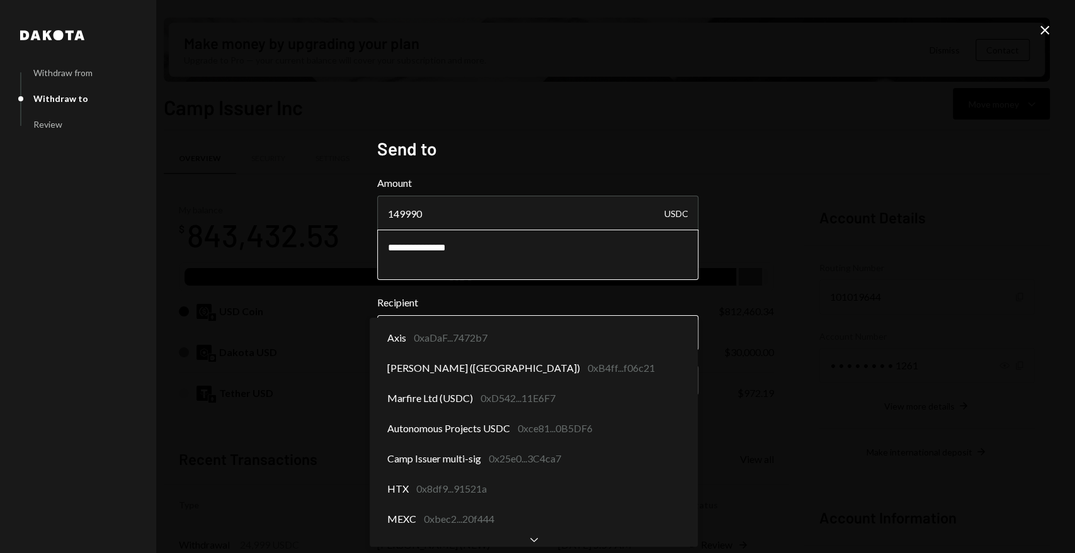
click at [540, 341] on body "C Camp Foundation Caret Down Home Home Inbox Inbox Activities Transactions Acco…" at bounding box center [537, 276] width 1075 height 553
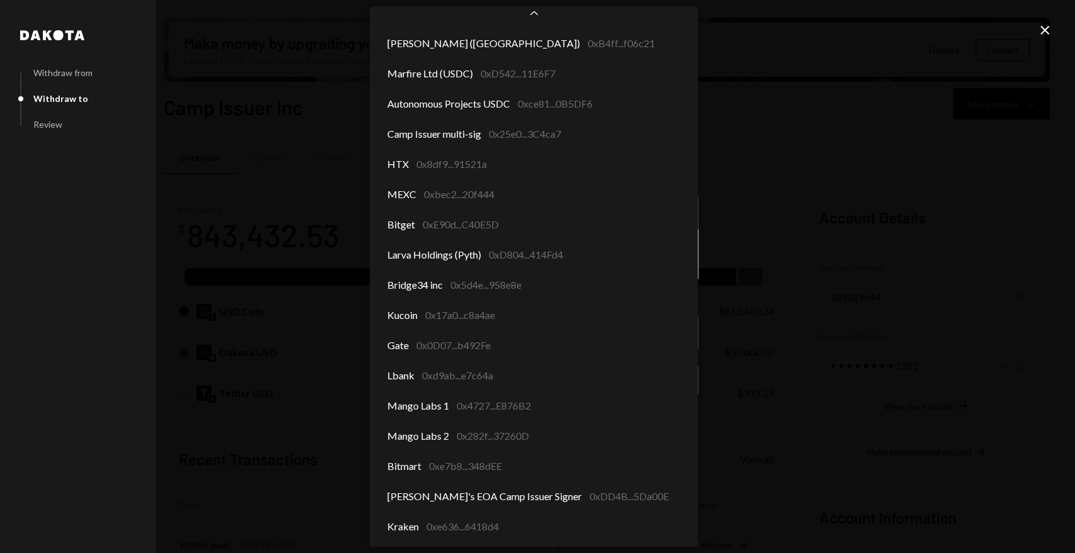
scroll to position [28, 0]
select select "**********"
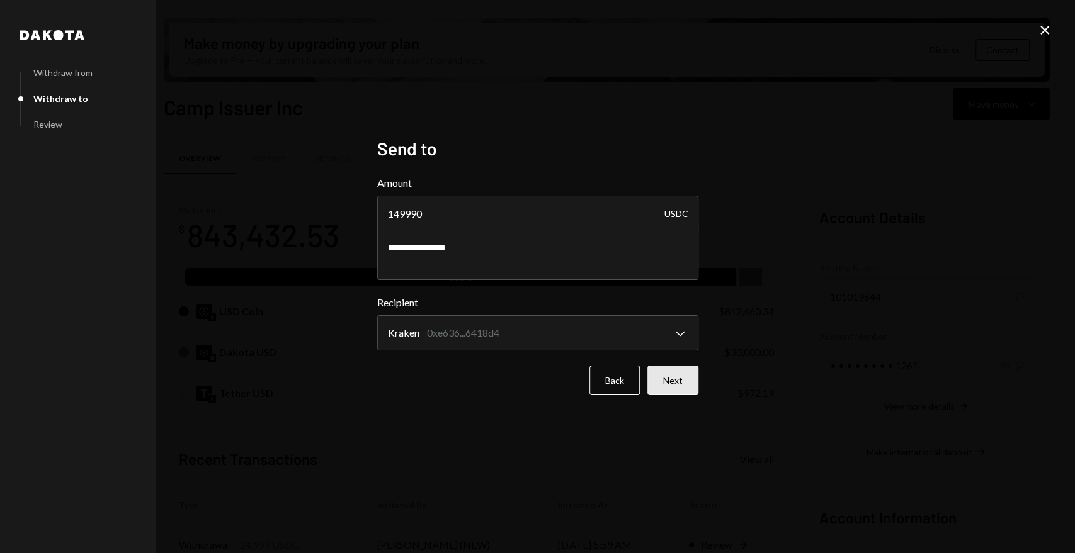
click at [672, 378] on button "Next" at bounding box center [672, 381] width 51 height 30
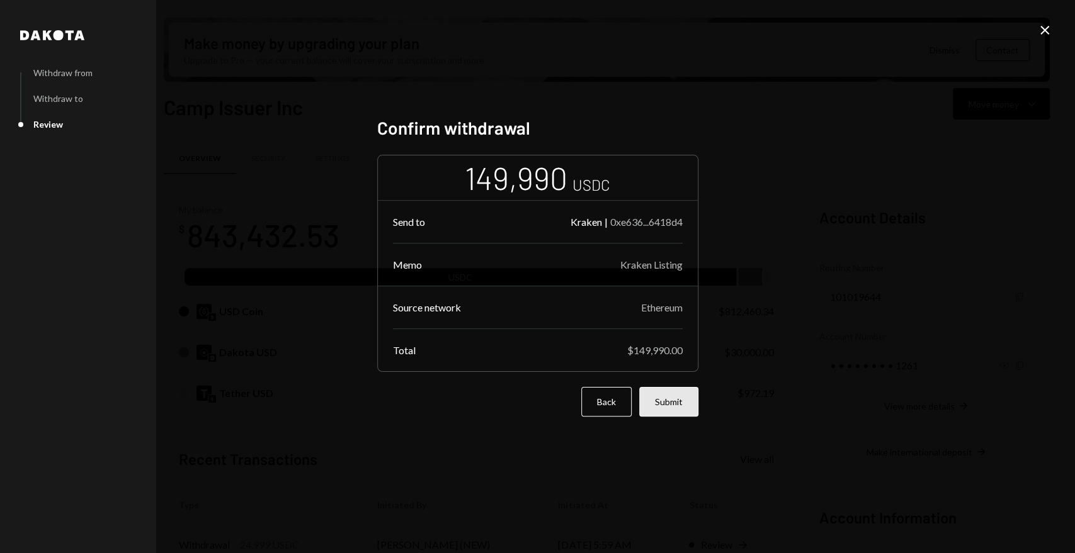
click at [665, 400] on button "Submit" at bounding box center [668, 402] width 59 height 30
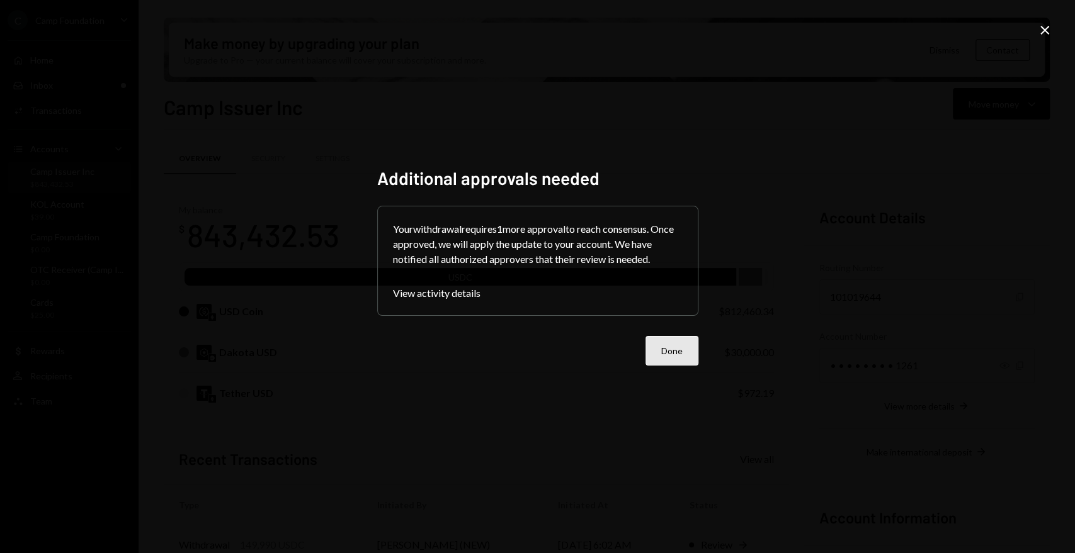
click at [670, 349] on button "Done" at bounding box center [671, 351] width 53 height 30
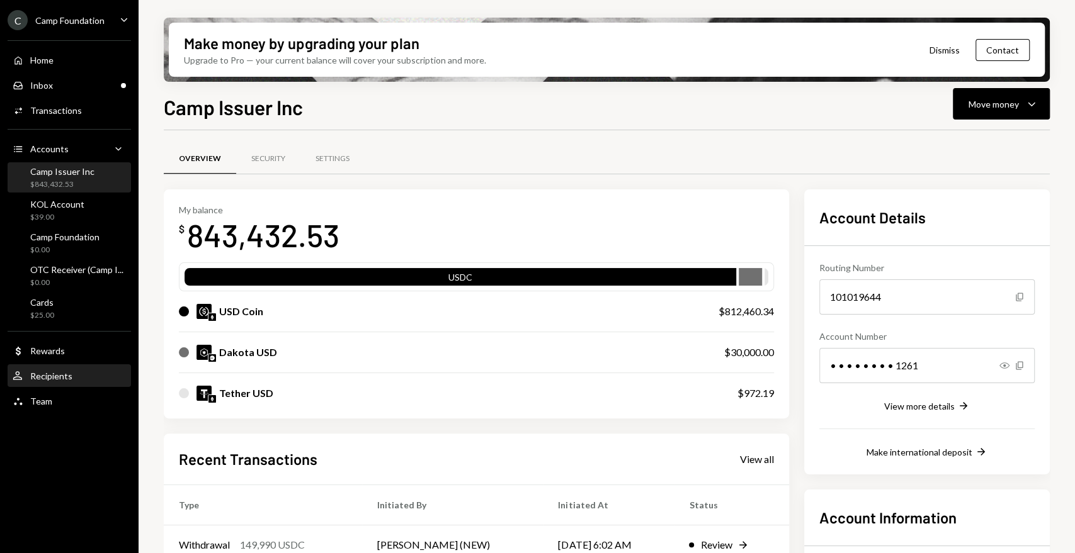
click at [65, 379] on div "Recipients" at bounding box center [51, 376] width 42 height 11
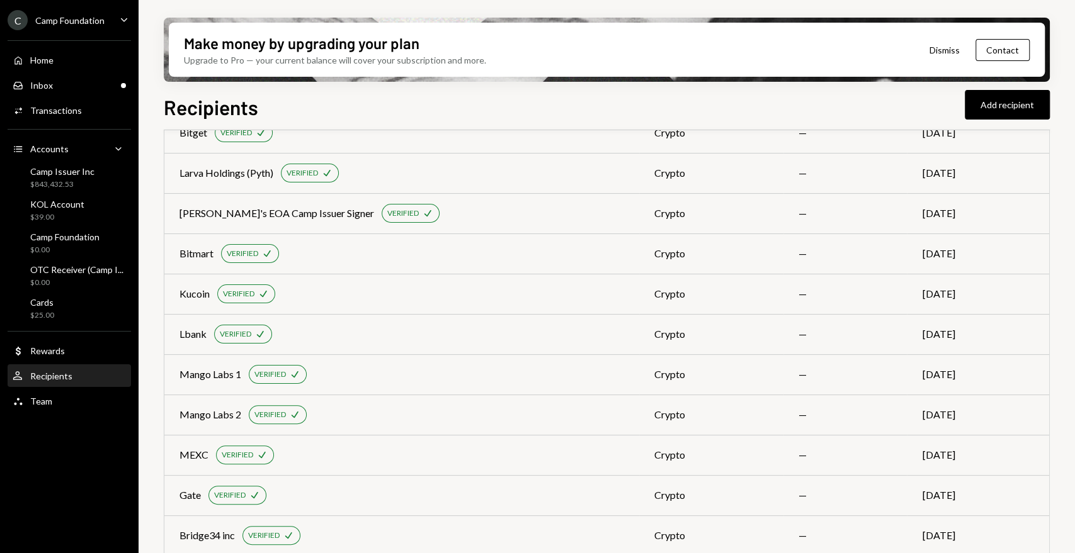
scroll to position [94, 0]
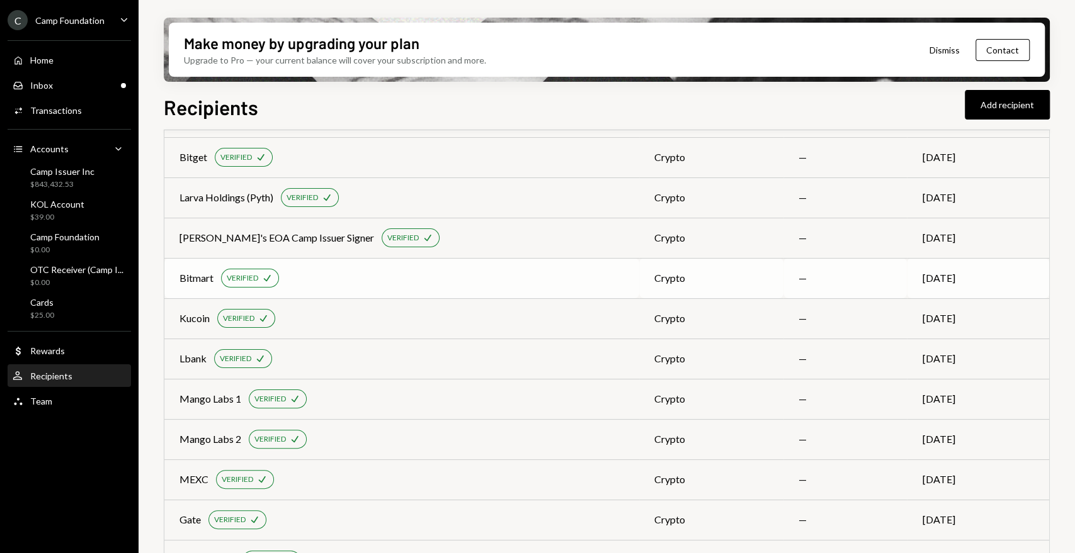
click at [288, 278] on div "Bitmart VERIFIED Check" at bounding box center [401, 278] width 445 height 19
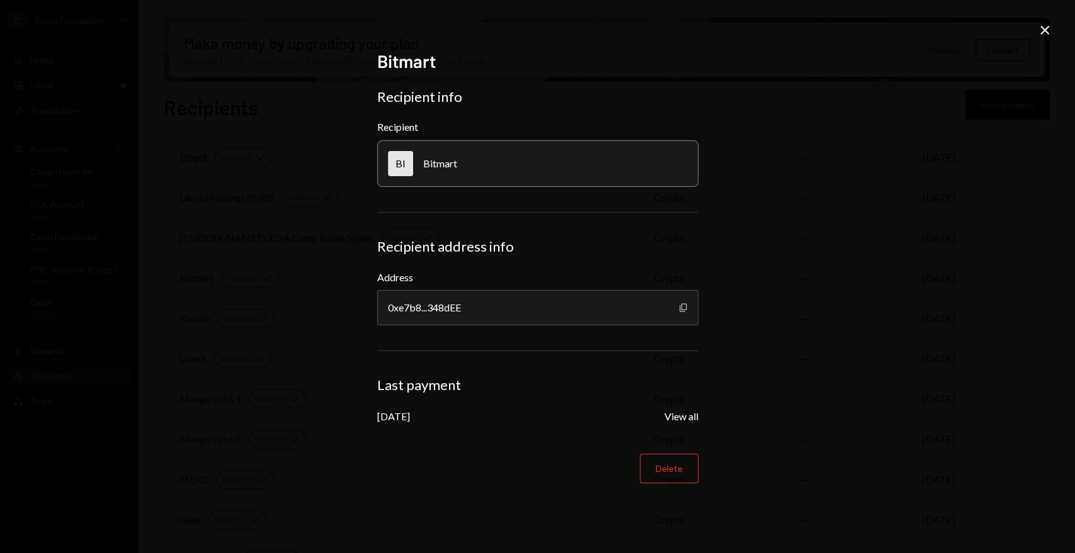
click at [680, 305] on icon "Copy" at bounding box center [683, 308] width 10 height 10
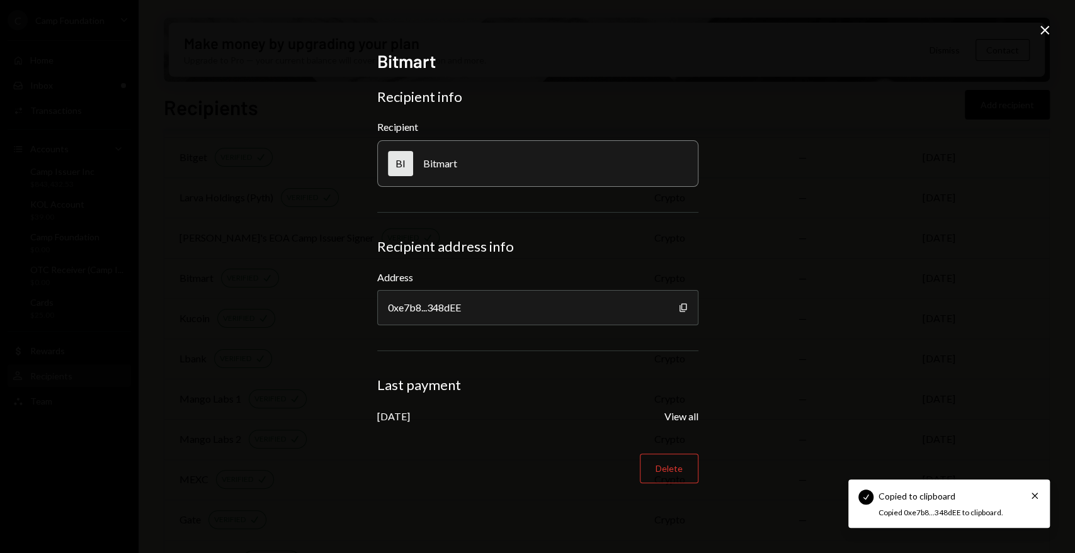
click at [1048, 28] on icon "Close" at bounding box center [1044, 30] width 15 height 15
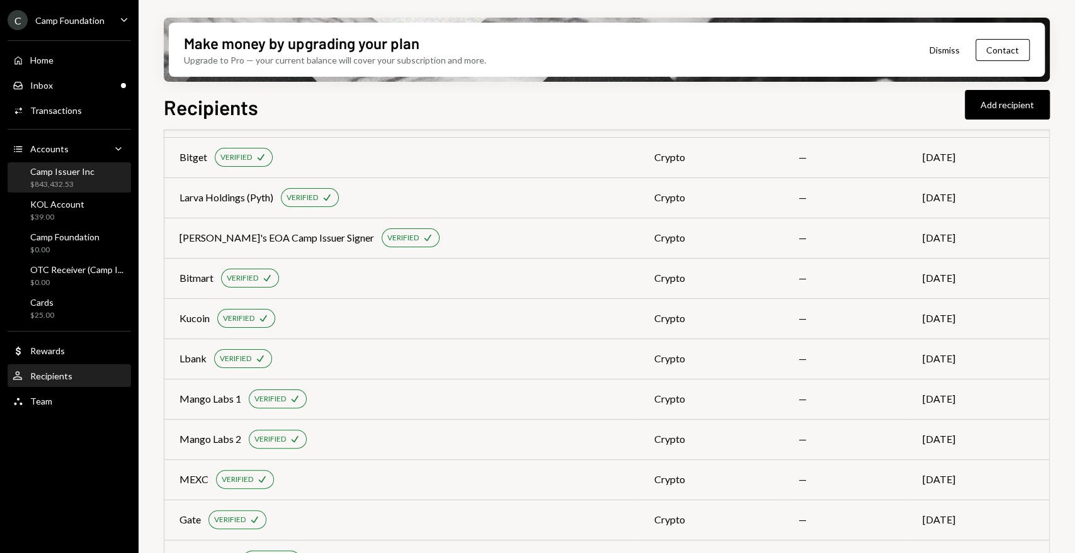
click at [76, 181] on div "$843,432.53" at bounding box center [62, 184] width 64 height 11
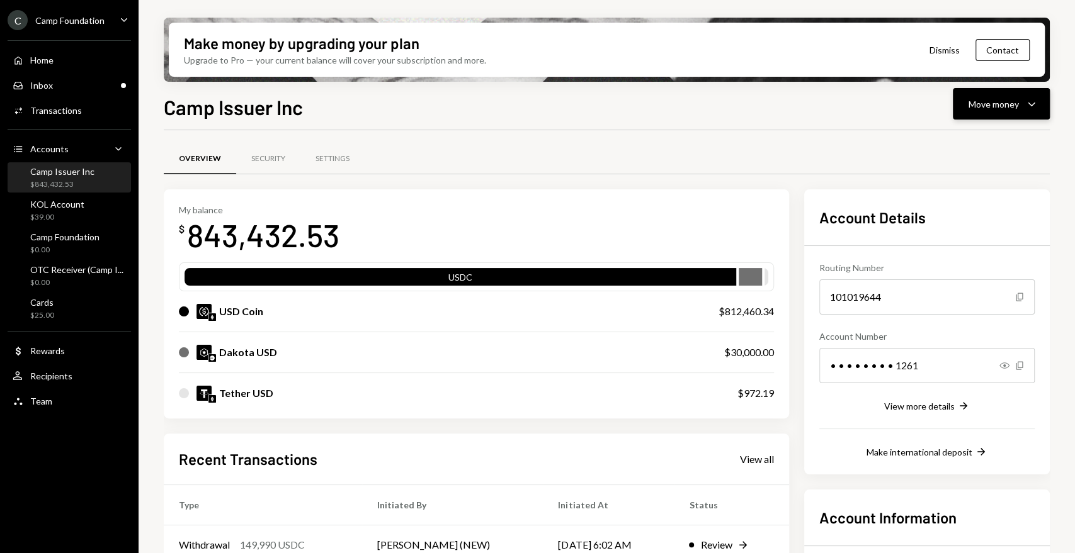
click at [1019, 109] on div "Move money Caret Down" at bounding box center [1000, 103] width 65 height 15
click at [967, 144] on div "Send" at bounding box center [991, 141] width 92 height 13
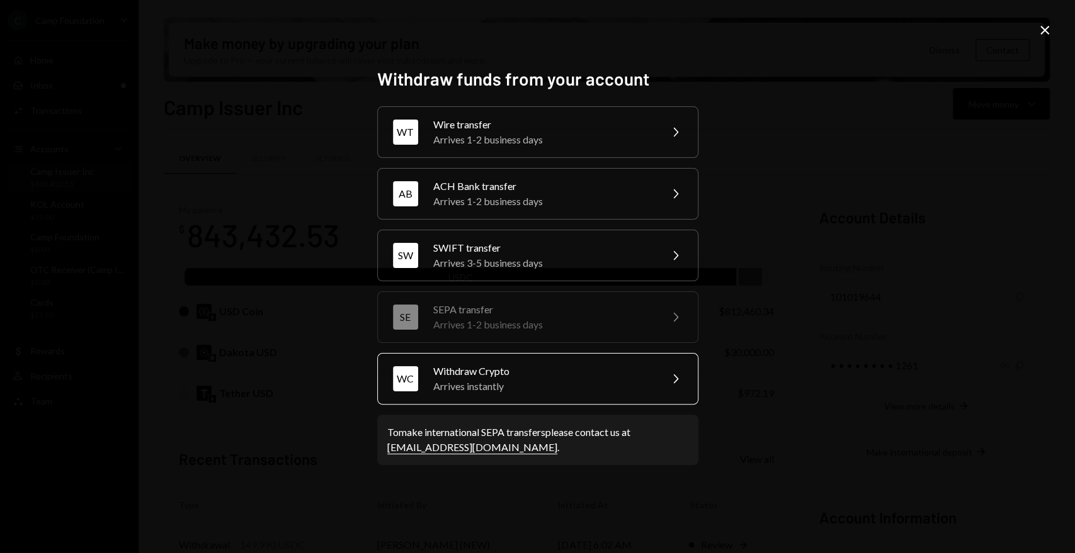
click at [525, 383] on div "Arrives instantly" at bounding box center [542, 386] width 219 height 15
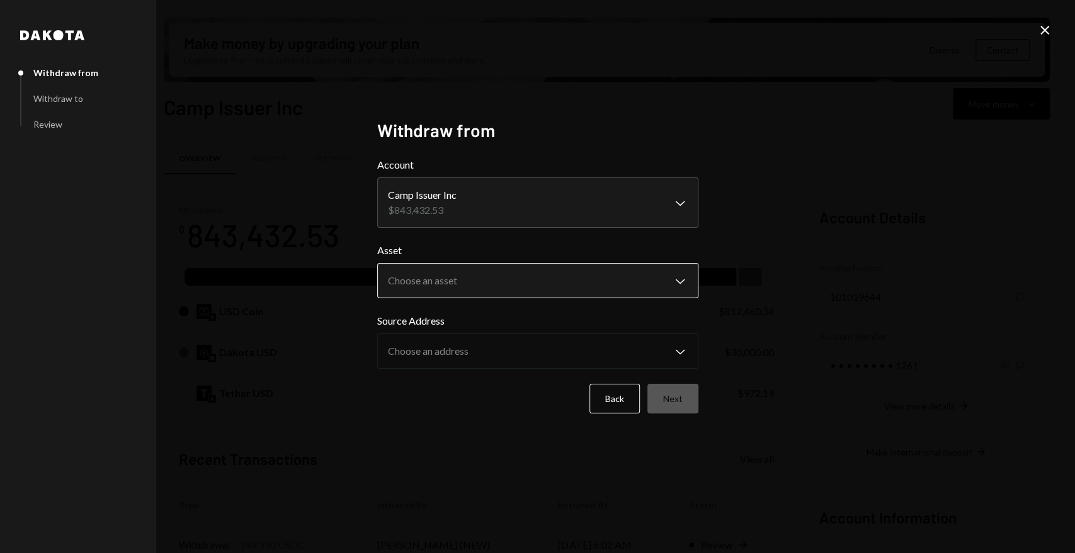
click at [581, 275] on body "C Camp Foundation Caret Down Home Home Inbox Inbox Activities Transactions Acco…" at bounding box center [537, 276] width 1075 height 553
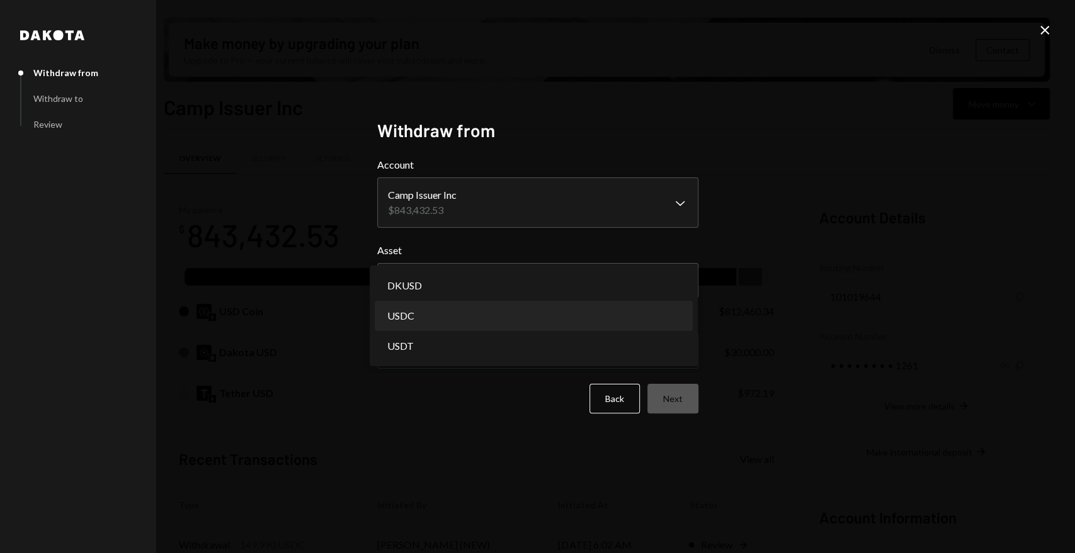
select select "****"
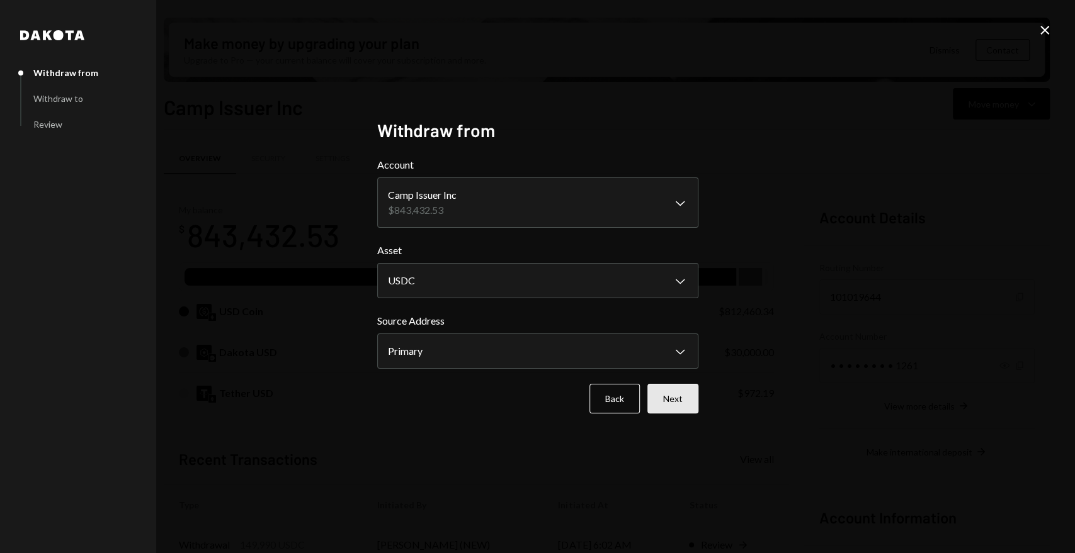
click at [678, 402] on button "Next" at bounding box center [672, 399] width 51 height 30
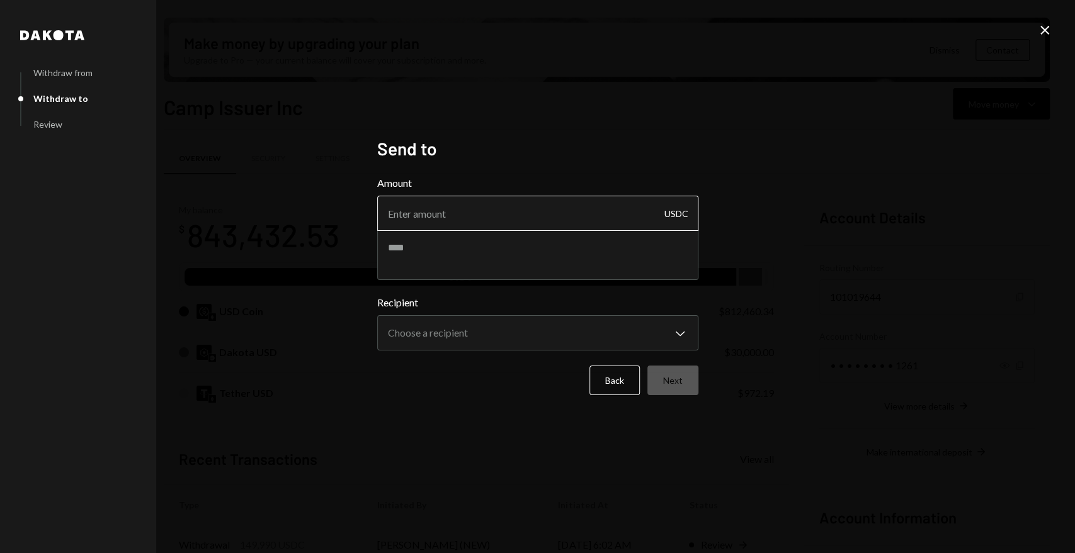
click at [470, 212] on input "Amount" at bounding box center [537, 213] width 321 height 35
type input "4999"
click at [480, 246] on textarea at bounding box center [537, 255] width 321 height 50
type textarea "**********"
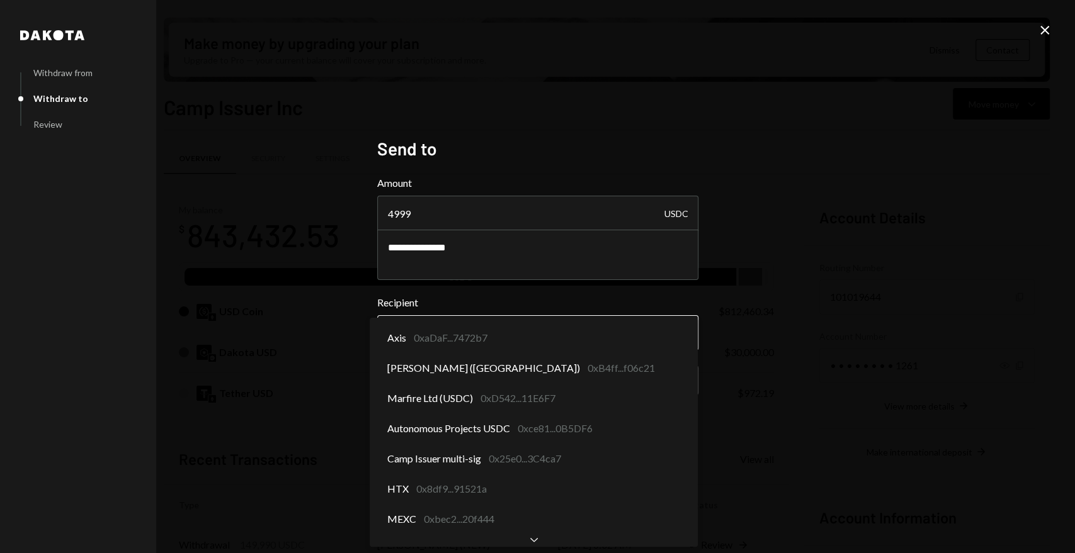
click at [614, 343] on body "C Camp Foundation Caret Down Home Home Inbox Inbox Activities Transactions Acco…" at bounding box center [537, 276] width 1075 height 553
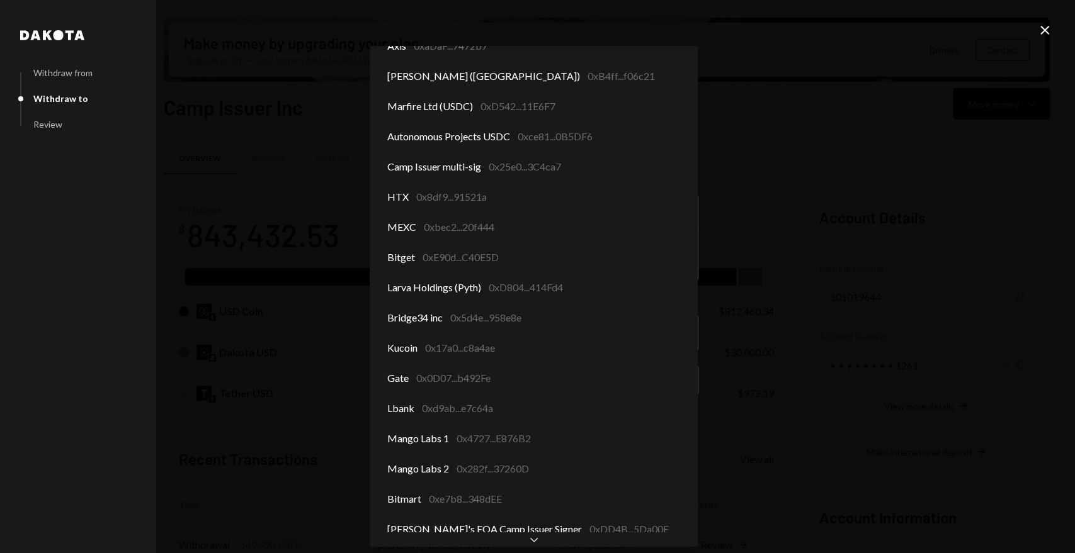
scroll to position [28, 0]
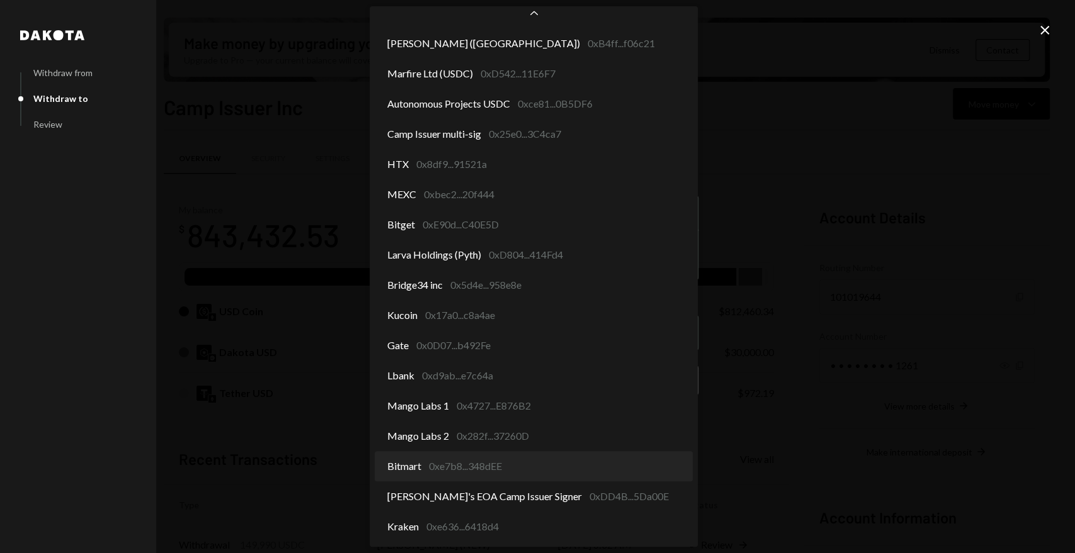
select select "**********"
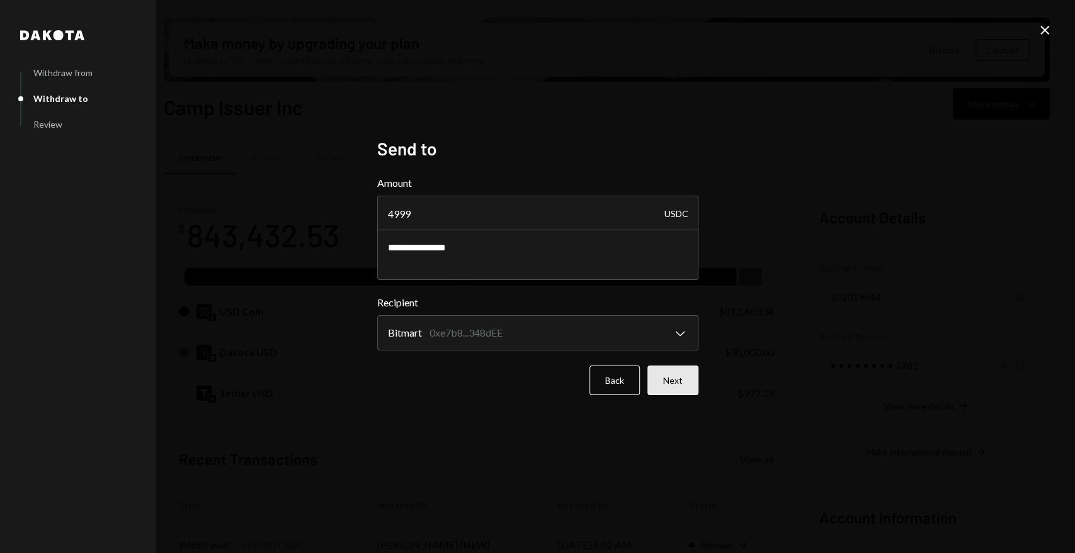
click at [667, 382] on button "Next" at bounding box center [672, 381] width 51 height 30
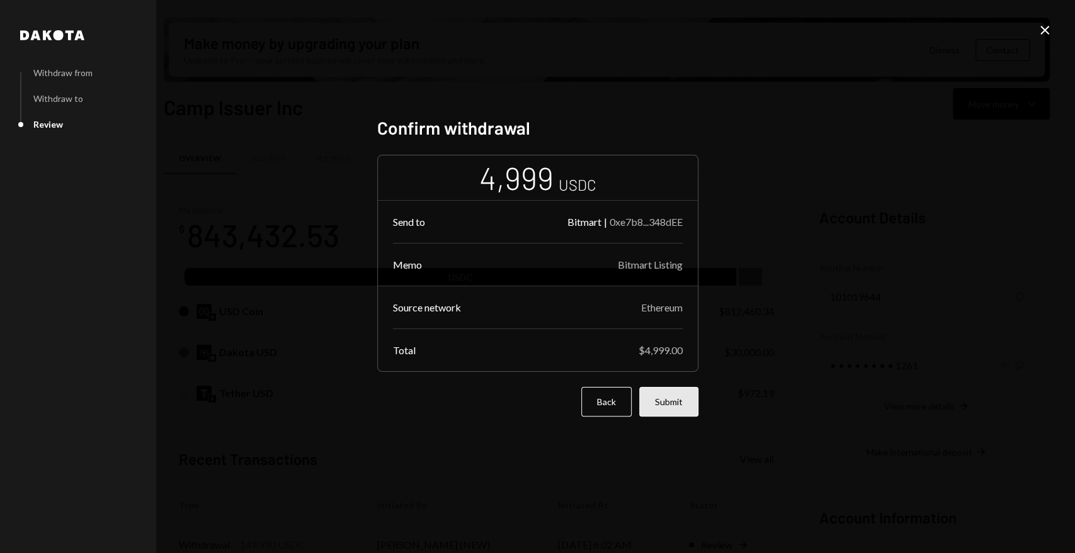
click at [670, 404] on button "Submit" at bounding box center [668, 402] width 59 height 30
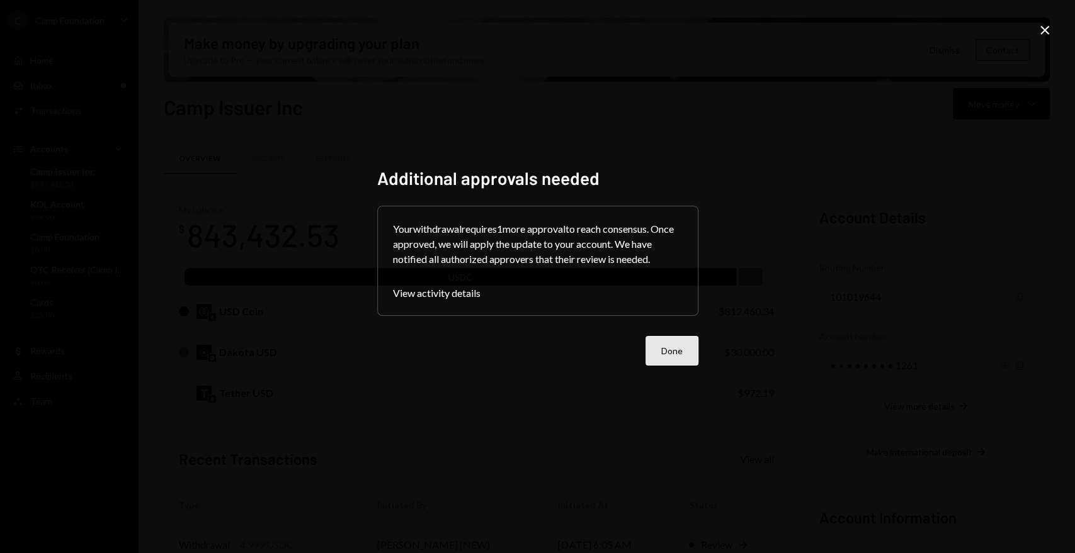
click at [690, 348] on button "Done" at bounding box center [671, 351] width 53 height 30
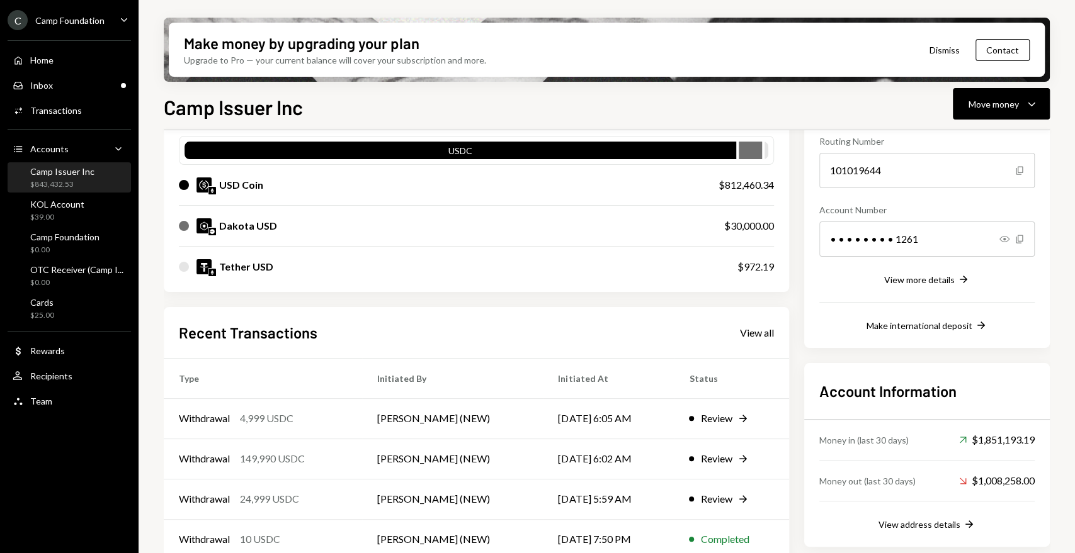
scroll to position [183, 0]
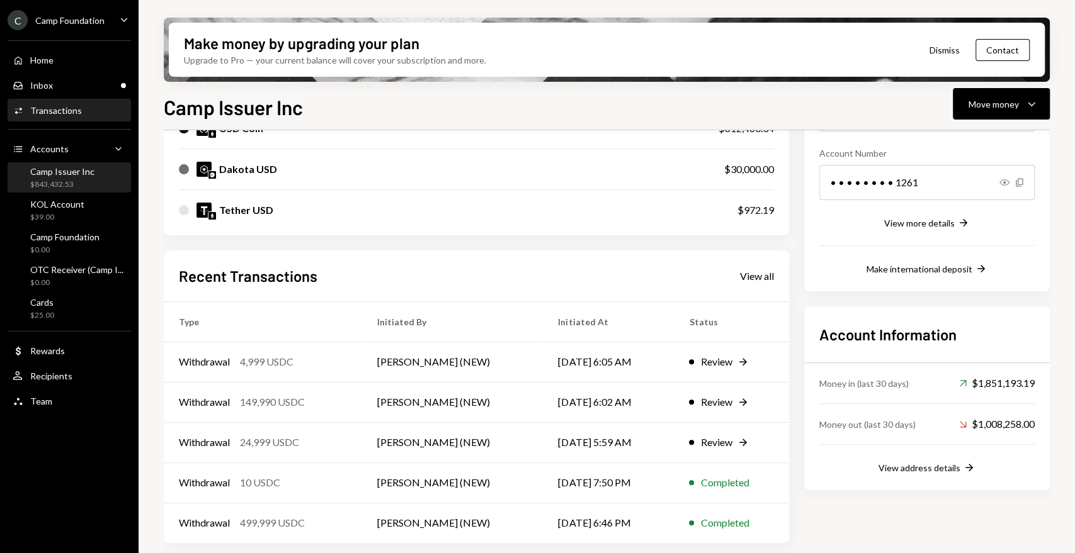
click at [69, 116] on div "Activities Transactions" at bounding box center [69, 110] width 113 height 21
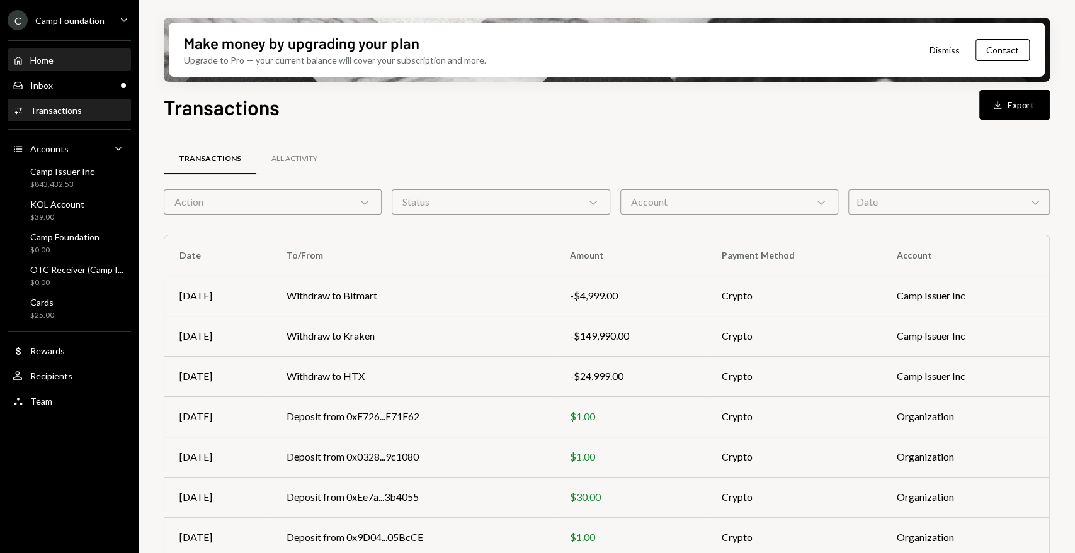
click at [50, 57] on div "Home" at bounding box center [41, 60] width 23 height 11
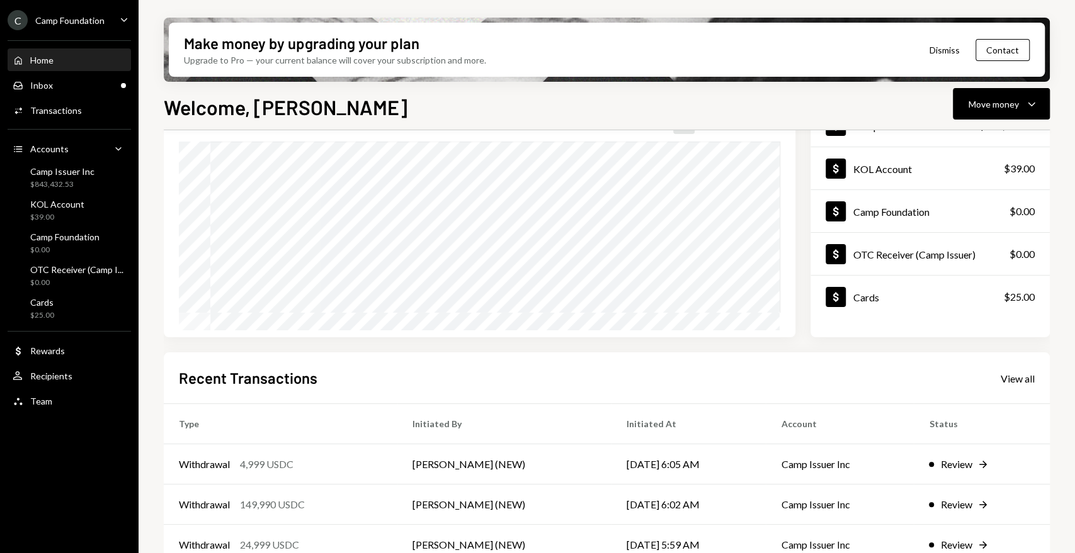
scroll to position [205, 0]
